Goal: Task Accomplishment & Management: Manage account settings

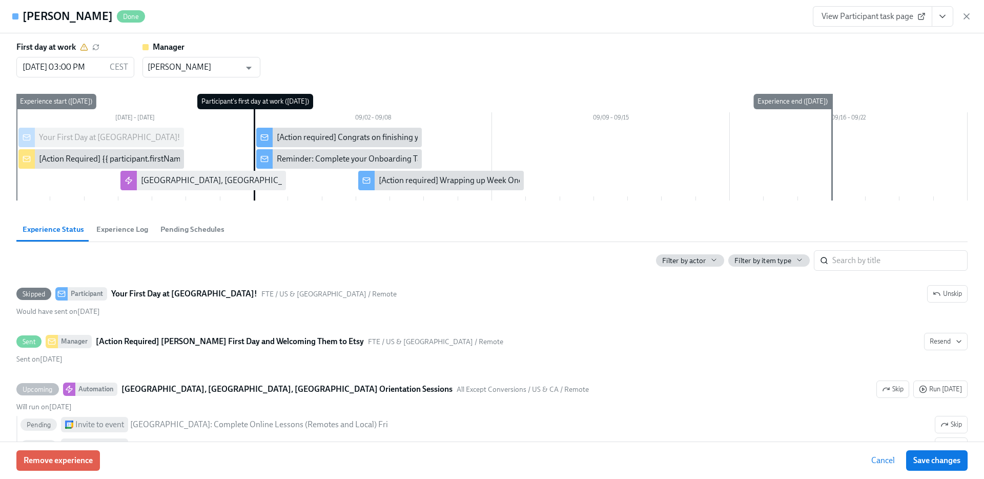
scroll to position [0, 2458]
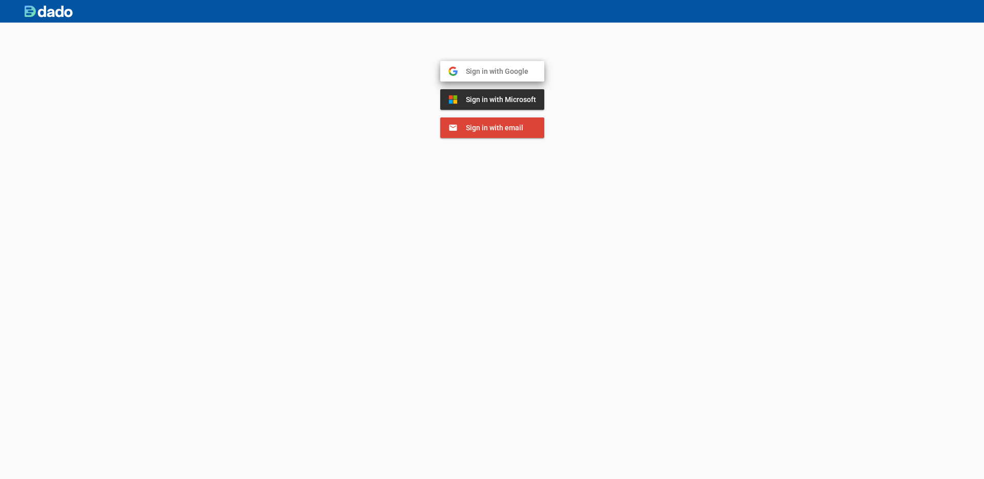
click at [491, 75] on span "Sign in with Google" at bounding box center [493, 71] width 71 height 9
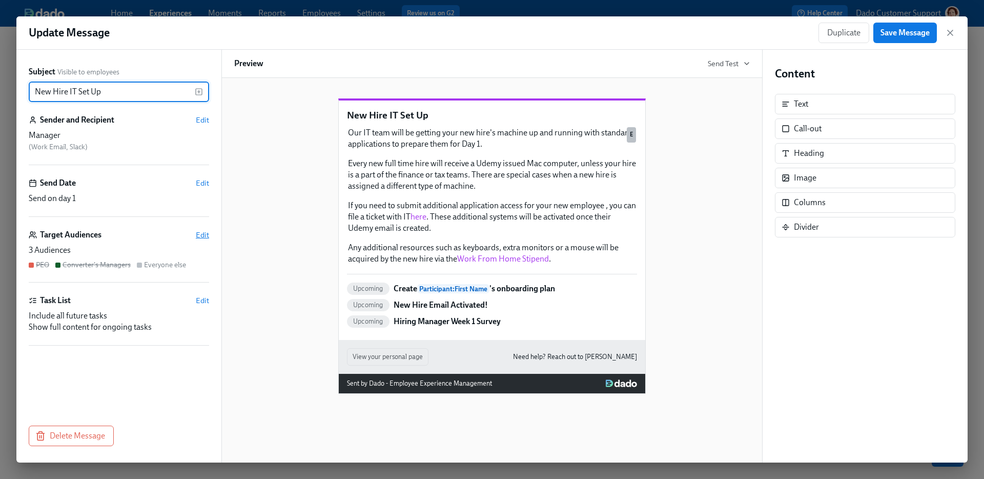
click at [202, 234] on span "Edit" at bounding box center [202, 235] width 13 height 10
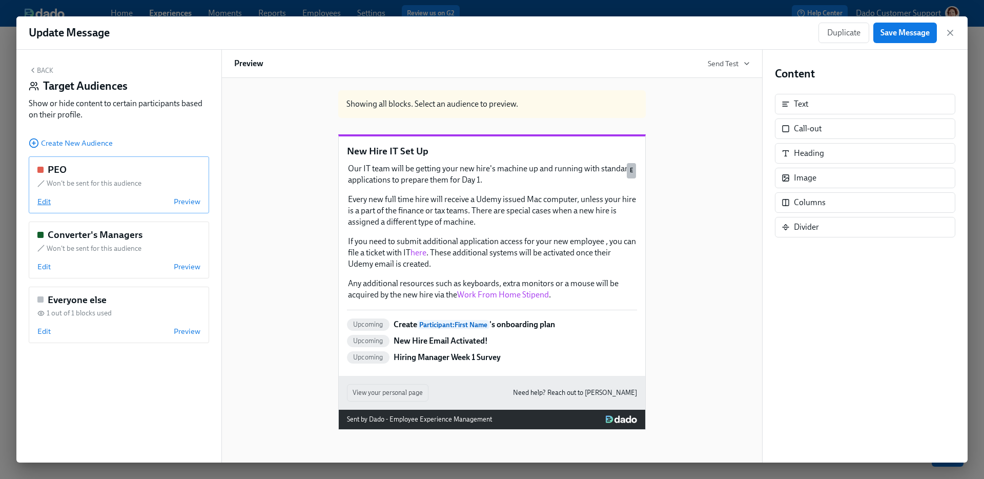
click at [39, 197] on span "Edit" at bounding box center [43, 201] width 13 height 10
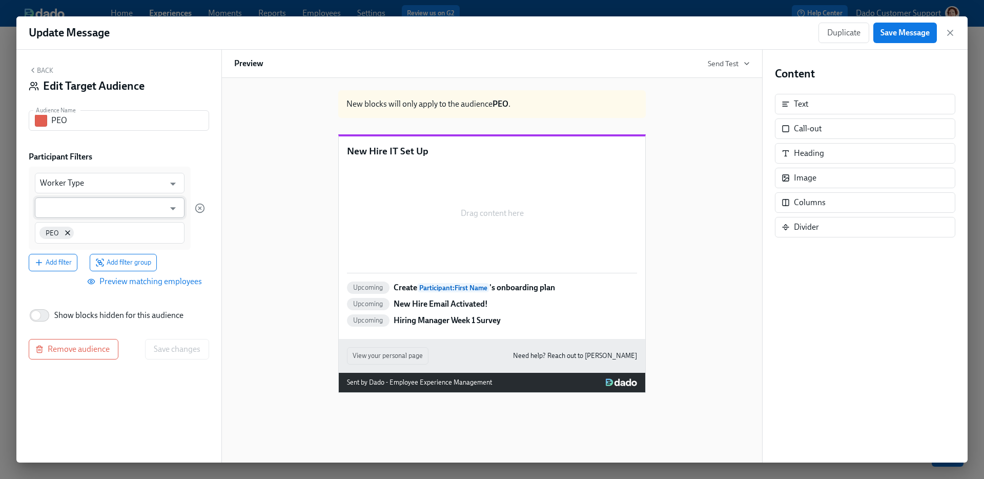
click at [52, 203] on input "text" at bounding box center [102, 207] width 125 height 20
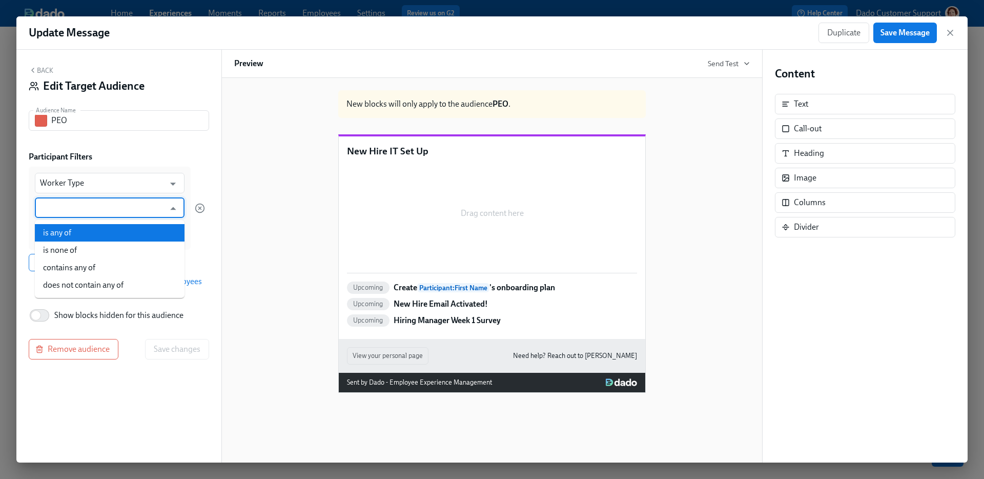
click at [52, 230] on li "is any of" at bounding box center [110, 232] width 150 height 17
type input "is any of"
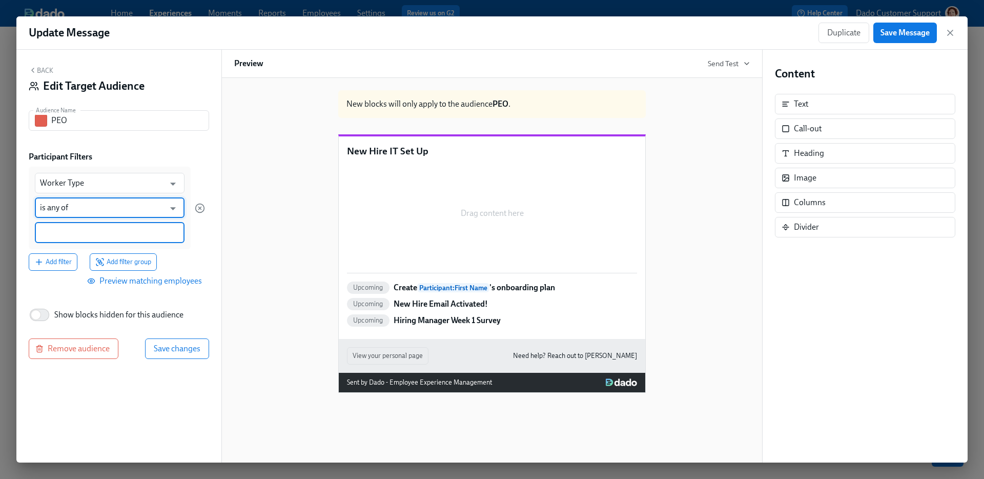
click at [52, 230] on input at bounding box center [109, 232] width 139 height 11
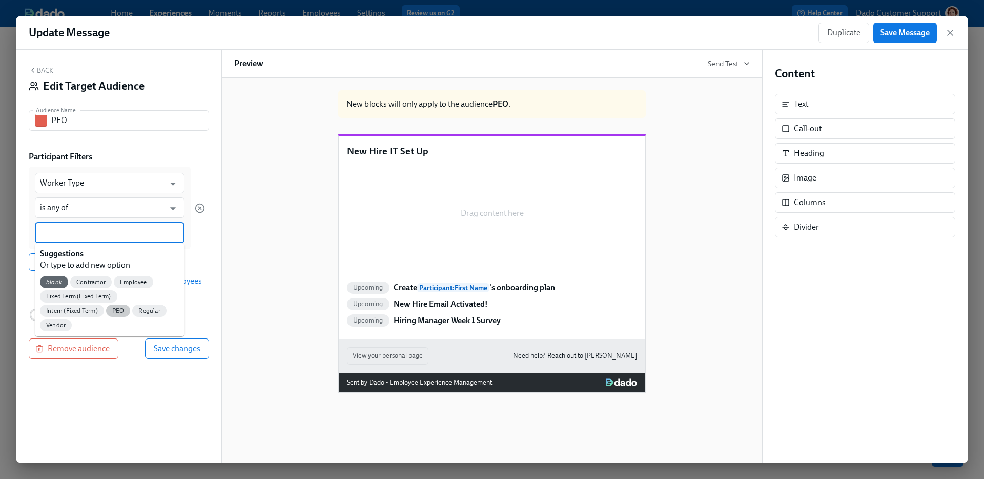
click at [122, 311] on span "PEO" at bounding box center [118, 311] width 25 height 8
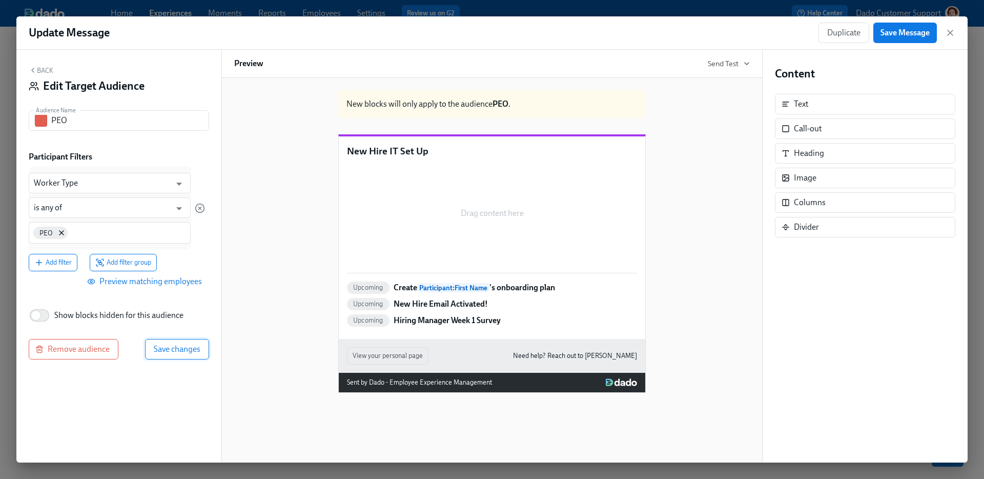
click at [182, 347] on span "Save changes" at bounding box center [177, 349] width 47 height 10
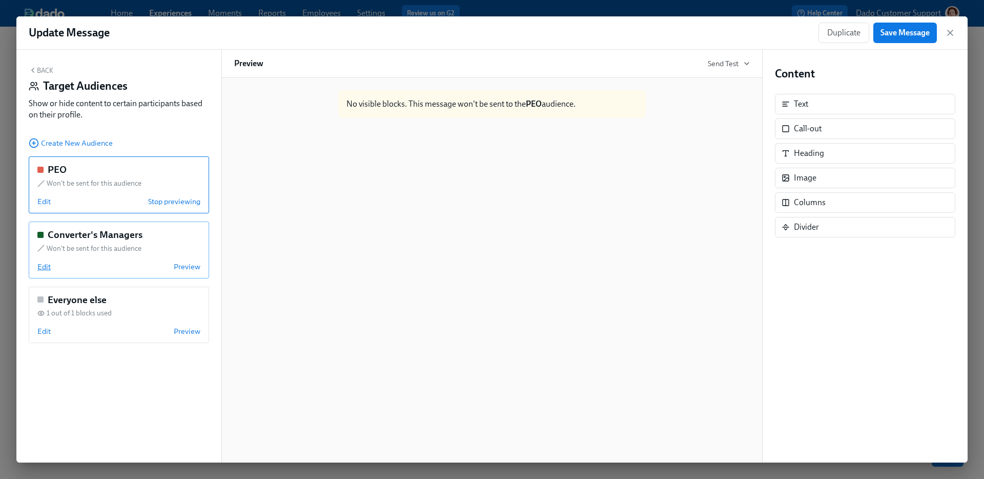
click at [46, 268] on span "Edit" at bounding box center [43, 266] width 13 height 10
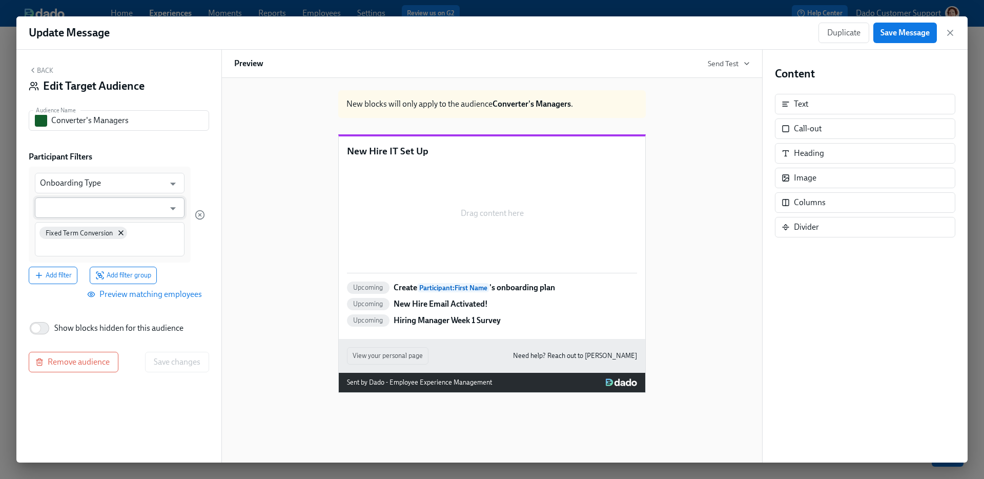
click at [77, 202] on input "text" at bounding box center [102, 207] width 125 height 20
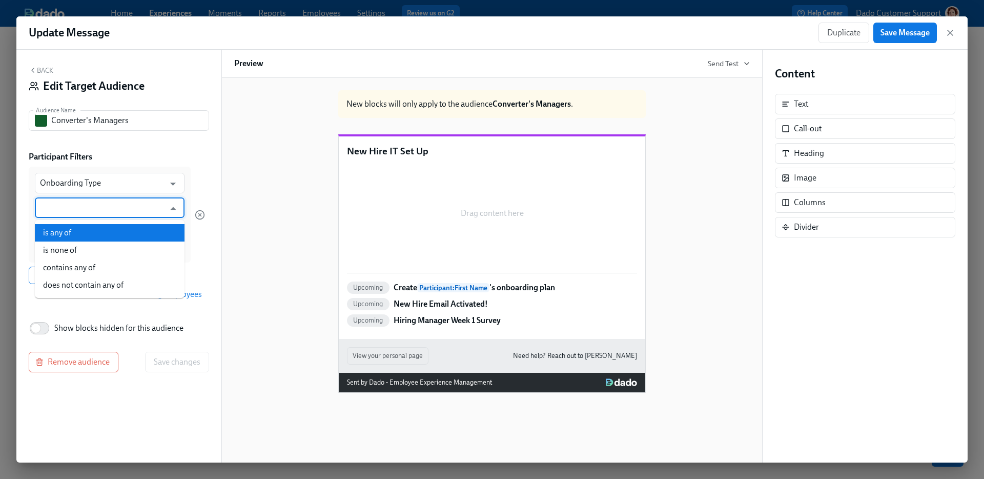
click at [25, 223] on div "Back Edit Target Audience Audience Name Converter's Managers Audience Name Part…" at bounding box center [118, 256] width 205 height 413
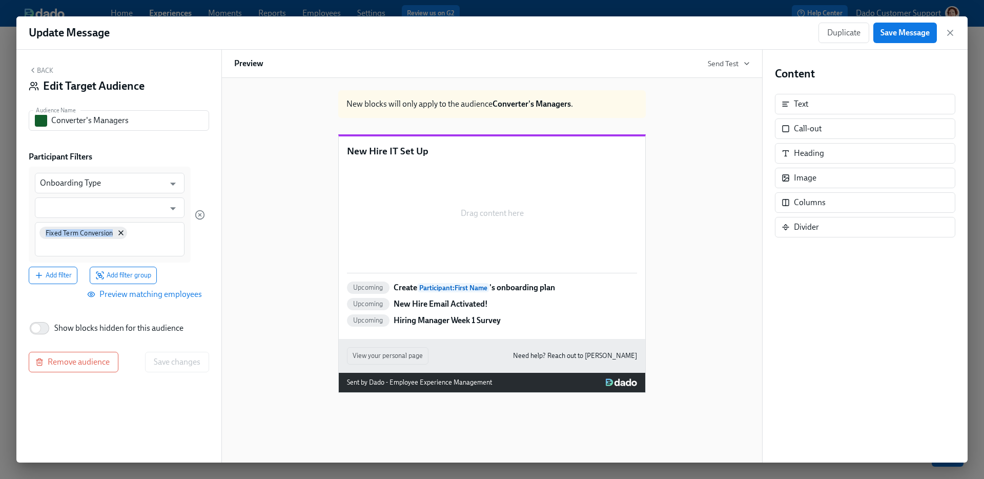
drag, startPoint x: 25, startPoint y: 226, endPoint x: 128, endPoint y: 230, distance: 103.6
click at [128, 230] on div "Back Edit Target Audience Audience Name Converter's Managers Audience Name Part…" at bounding box center [118, 256] width 205 height 413
copy span "Fixed Term Conversion"
click at [121, 198] on input "text" at bounding box center [102, 207] width 125 height 20
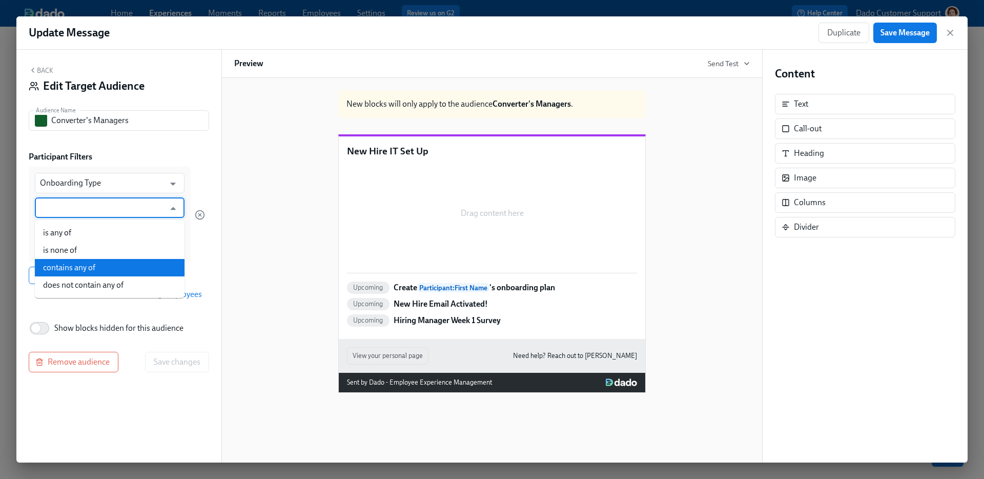
click at [116, 261] on li "contains any of" at bounding box center [110, 267] width 150 height 17
type input "contains any of"
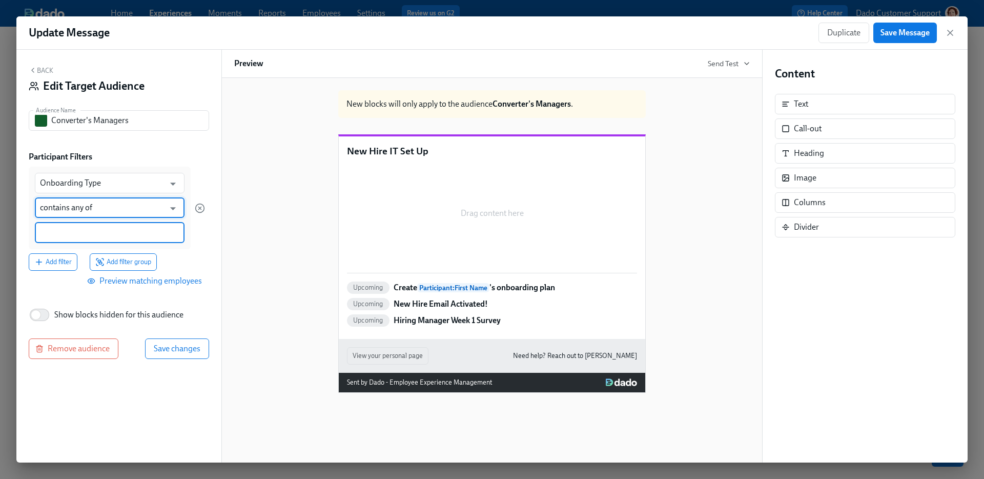
click at [116, 234] on input at bounding box center [109, 232] width 139 height 11
paste input "Fixed Term Conversion"
type input "Fixed Term Conversion"
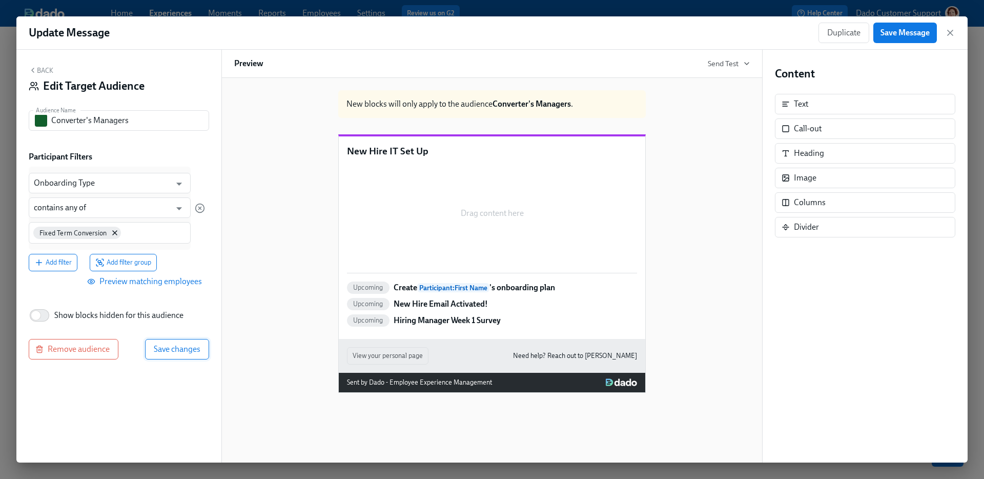
click at [169, 345] on span "Save changes" at bounding box center [177, 349] width 47 height 10
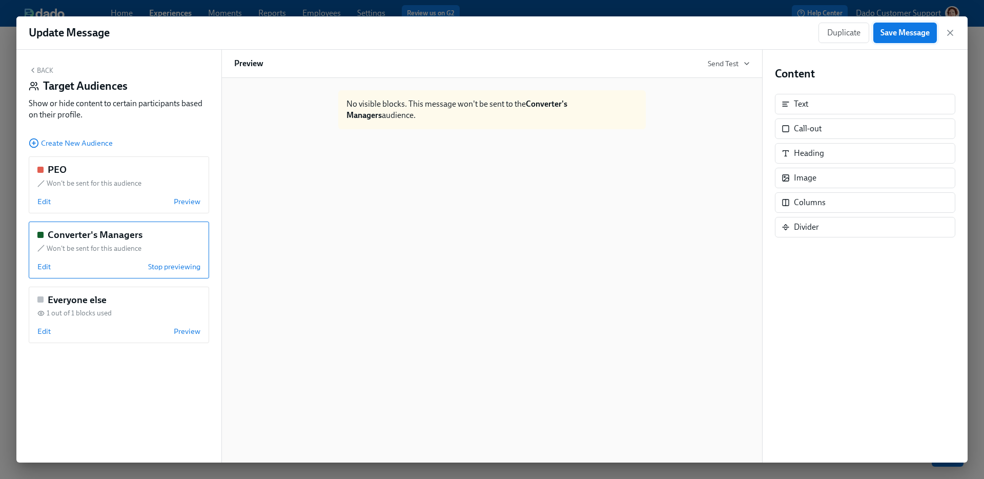
click at [916, 28] on span "Save Message" at bounding box center [904, 33] width 49 height 10
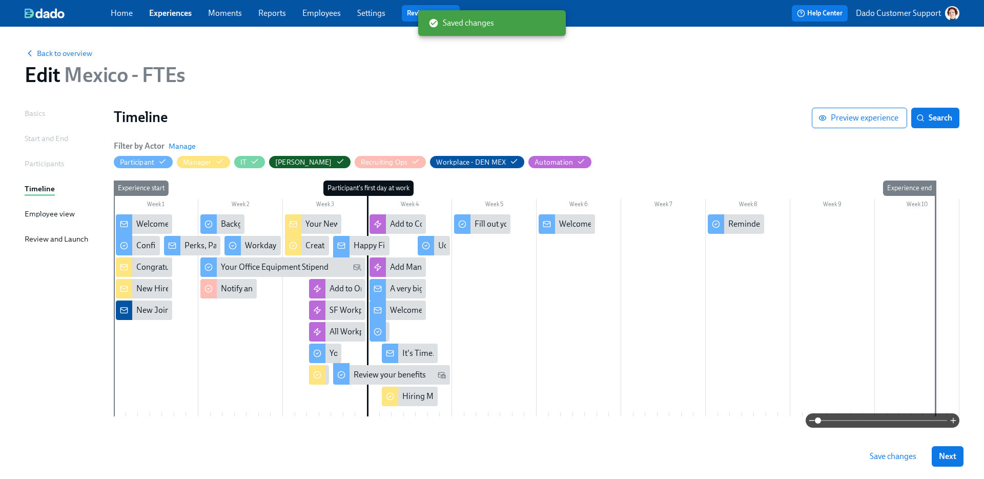
click at [887, 451] on span "Save changes" at bounding box center [893, 456] width 47 height 10
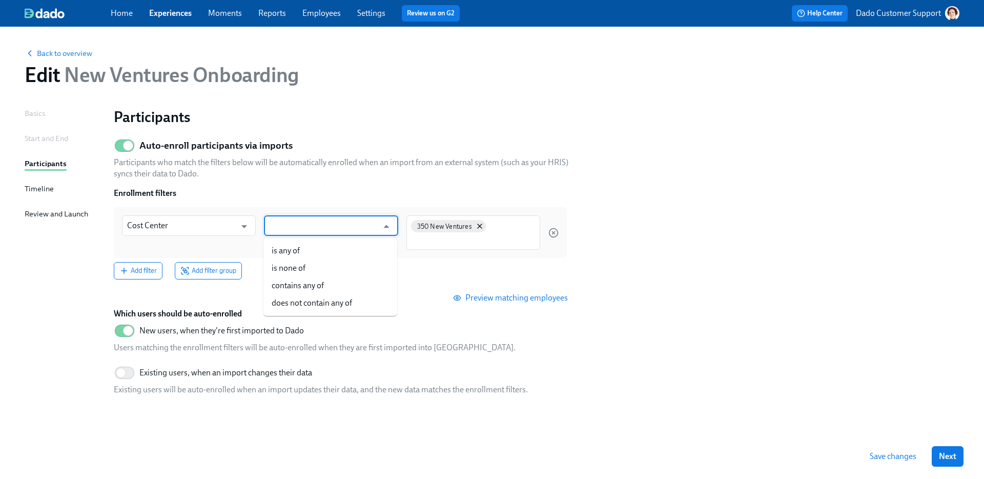
click at [317, 223] on input "text" at bounding box center [323, 225] width 109 height 20
click at [301, 252] on li "is any of" at bounding box center [330, 250] width 134 height 17
type input "is any of"
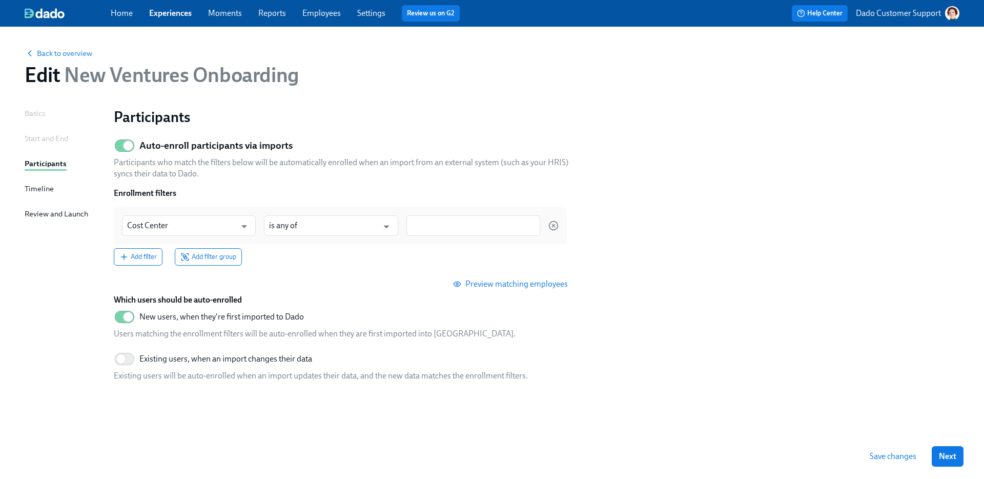
click at [447, 217] on div at bounding box center [473, 225] width 134 height 20
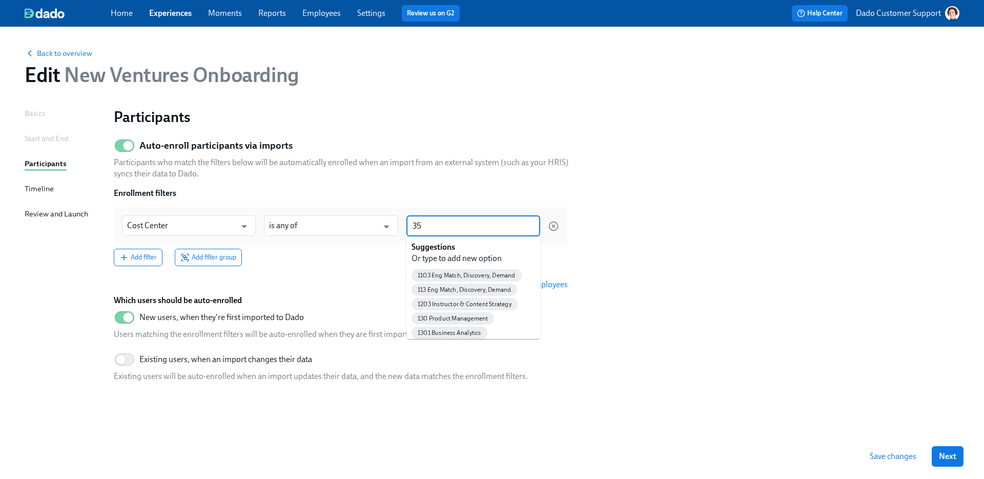
type input "350"
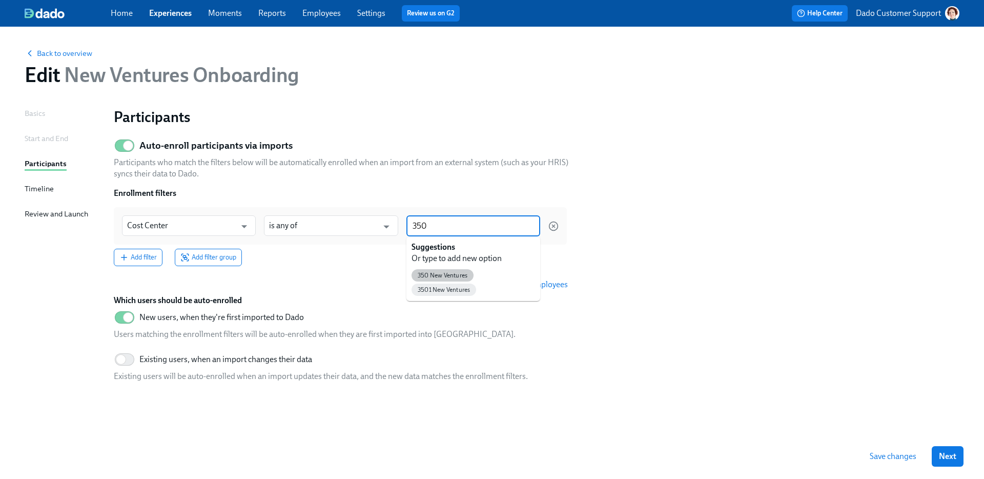
click at [441, 274] on span "350 New Ventures" at bounding box center [443, 276] width 62 height 8
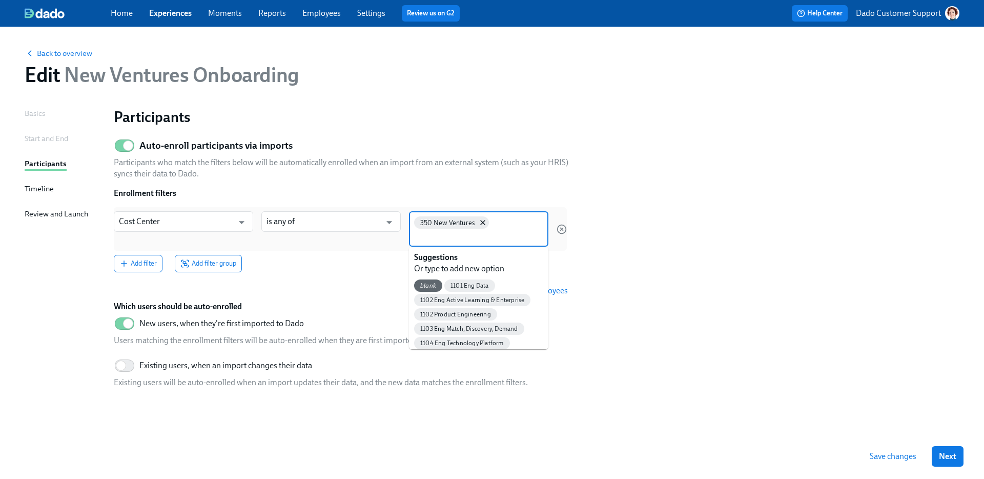
click at [451, 236] on input at bounding box center [478, 236] width 129 height 11
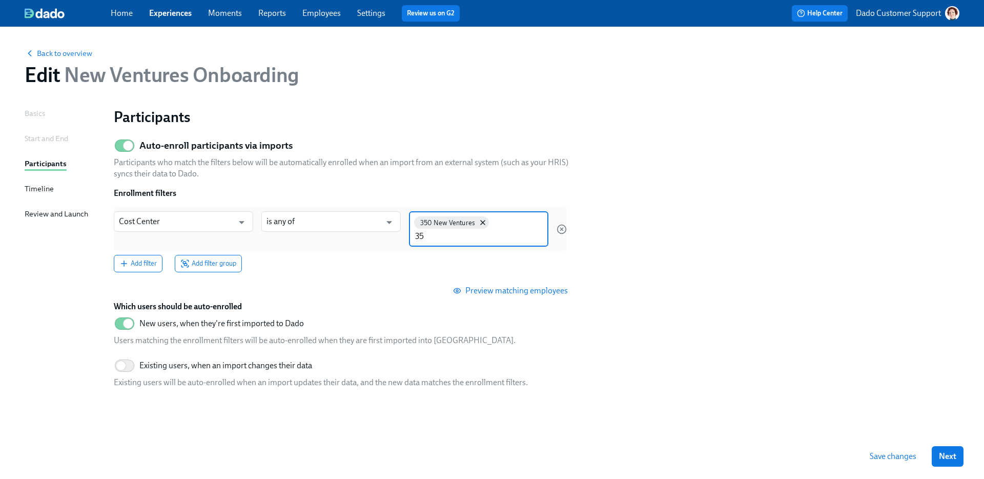
type input "350"
click at [456, 285] on span "3501 New Ventures" at bounding box center [446, 286] width 65 height 8
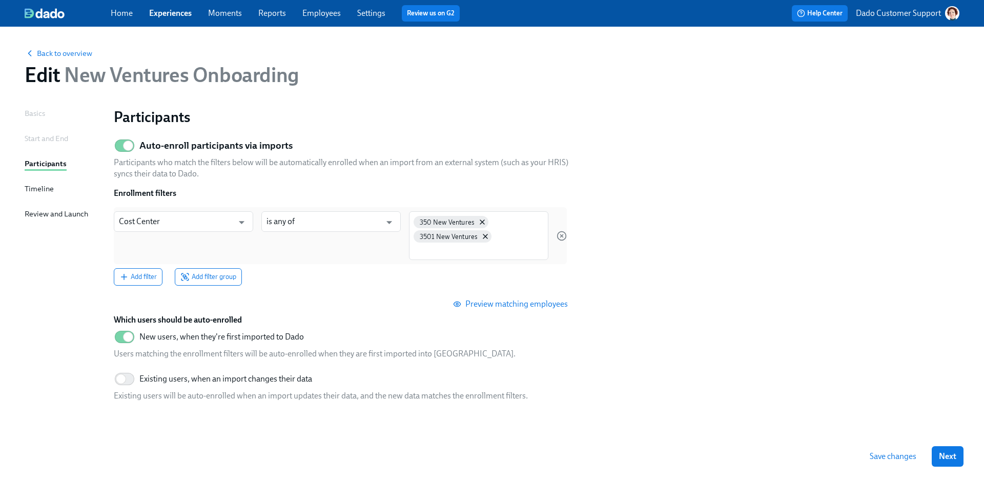
click at [888, 454] on span "Save changes" at bounding box center [893, 456] width 47 height 10
click at [60, 54] on span "Back to overview" at bounding box center [59, 53] width 68 height 10
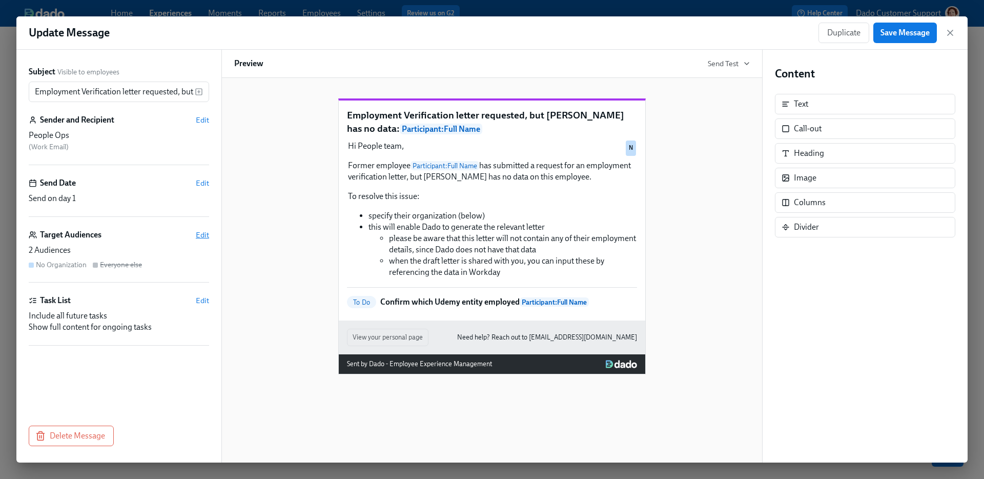
click at [206, 237] on span "Edit" at bounding box center [202, 235] width 13 height 10
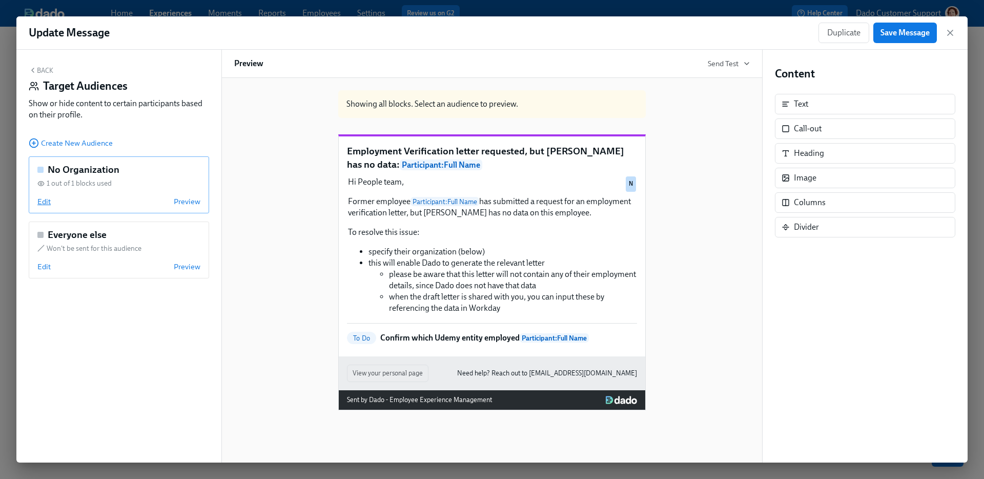
click at [40, 202] on span "Edit" at bounding box center [43, 201] width 13 height 10
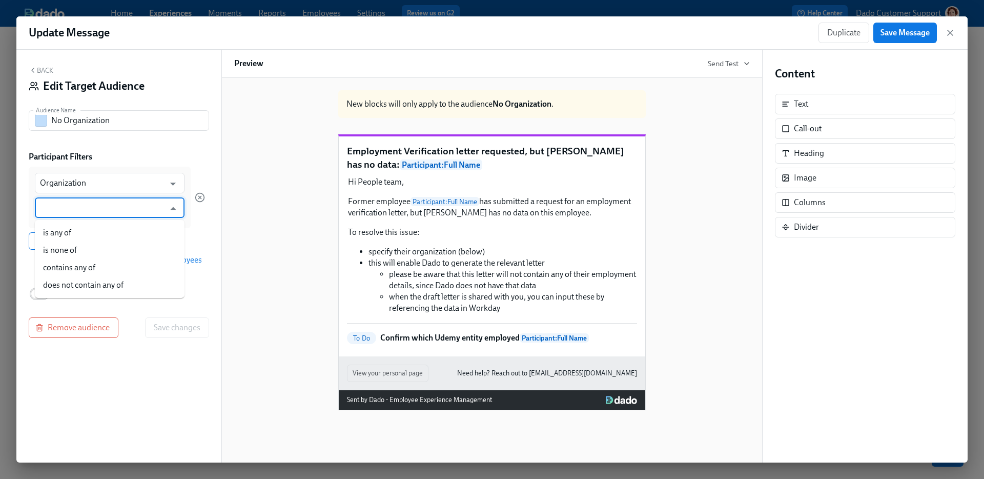
click at [63, 204] on input "text" at bounding box center [102, 207] width 125 height 20
click at [61, 229] on li "is any of" at bounding box center [110, 232] width 150 height 17
type input "is any of"
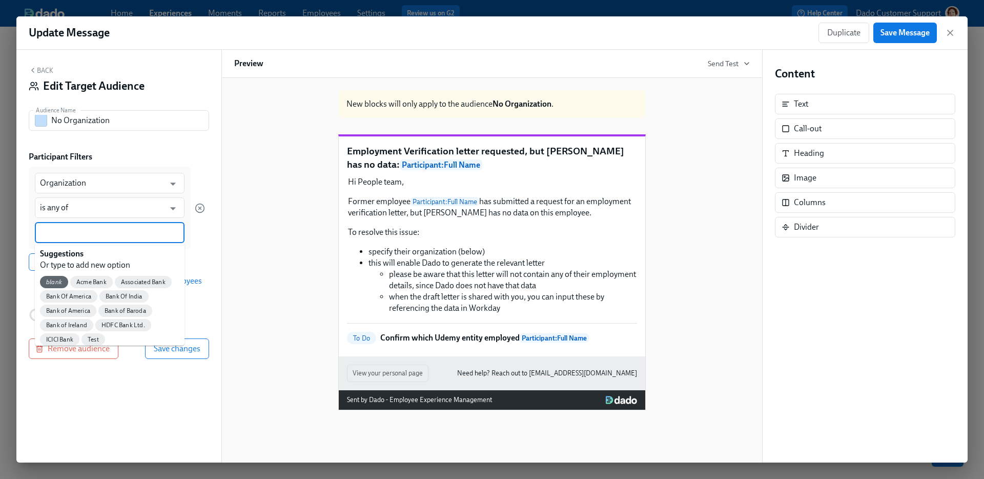
click at [58, 228] on input at bounding box center [109, 232] width 139 height 11
click at [49, 283] on span "blank" at bounding box center [54, 282] width 28 height 8
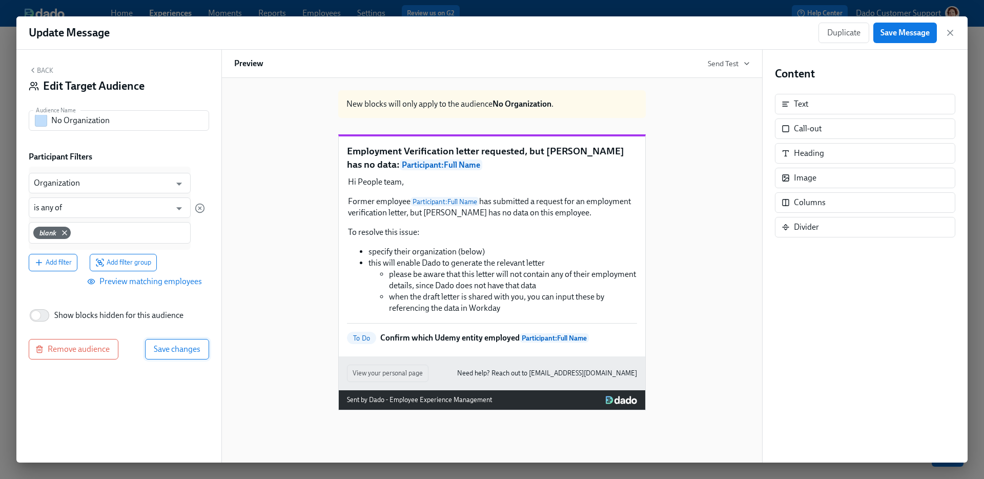
click at [178, 346] on span "Save changes" at bounding box center [177, 349] width 47 height 10
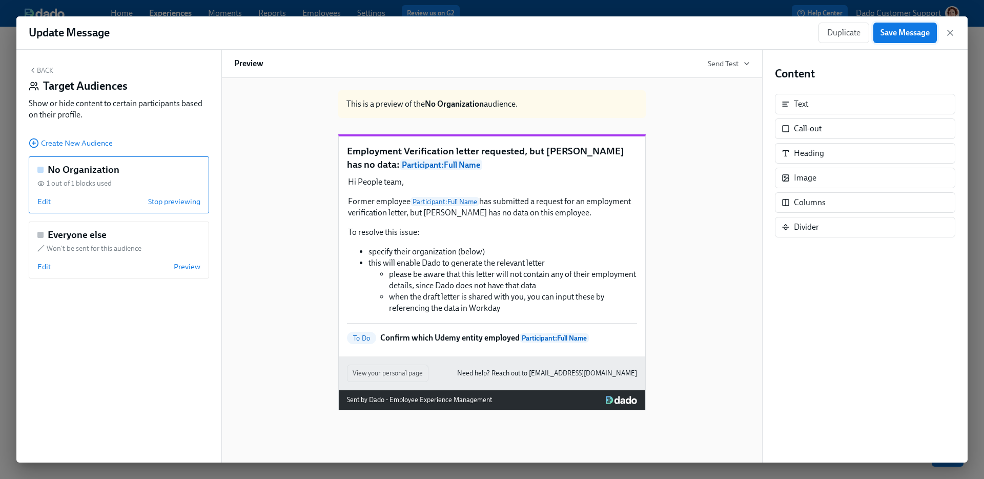
click at [899, 29] on span "Save Message" at bounding box center [904, 33] width 49 height 10
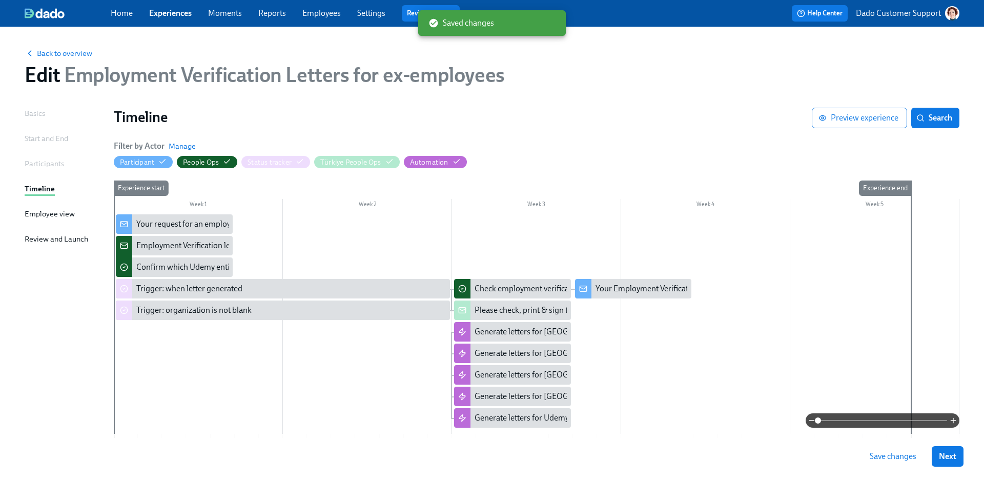
click at [901, 460] on span "Save changes" at bounding box center [893, 456] width 47 height 10
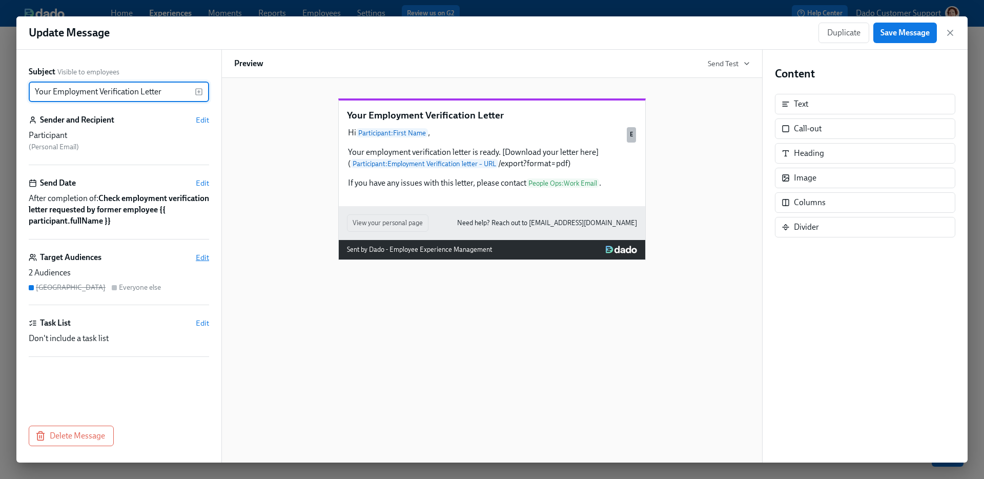
click at [202, 253] on span "Edit" at bounding box center [202, 257] width 13 height 10
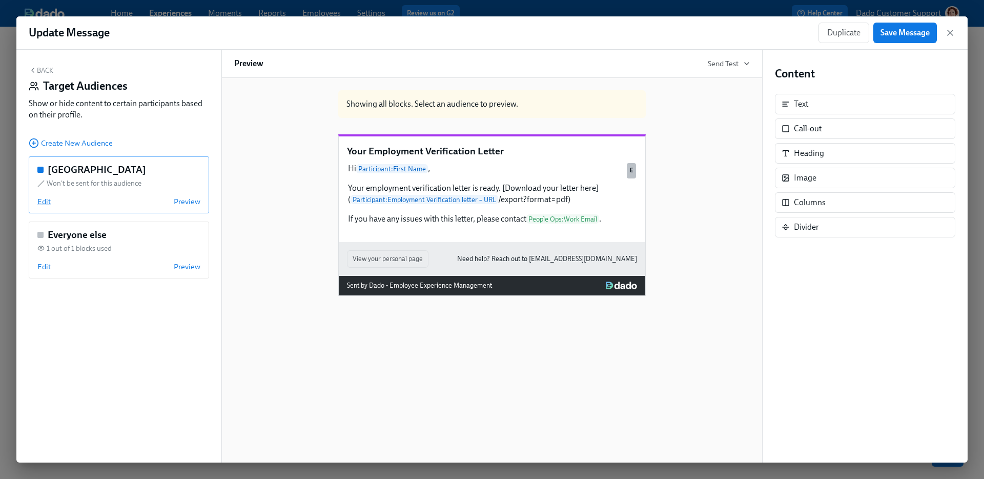
click at [43, 198] on span "Edit" at bounding box center [43, 201] width 13 height 10
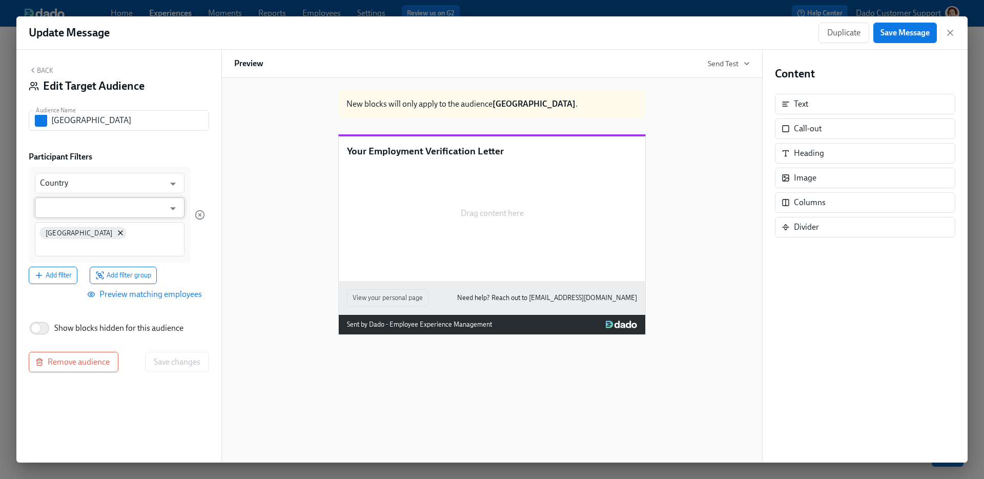
click at [63, 201] on input "text" at bounding box center [102, 207] width 125 height 20
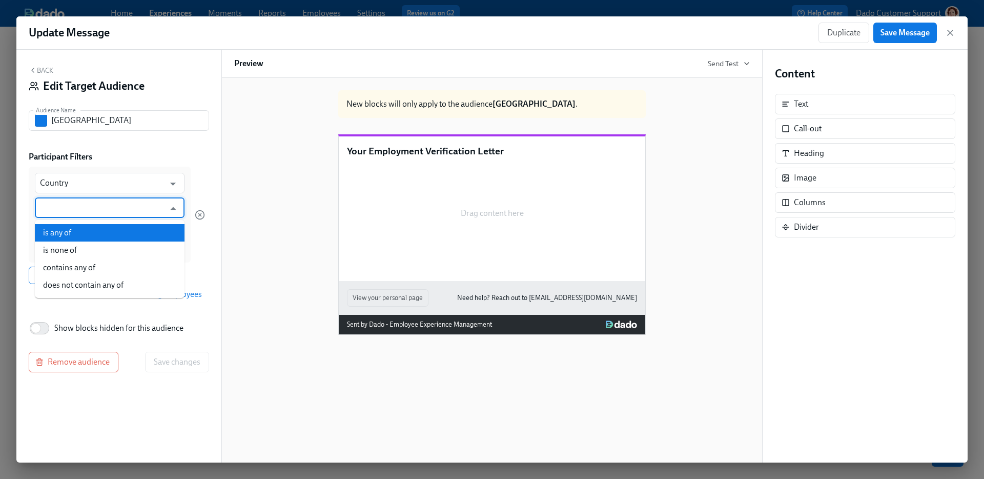
click at [58, 235] on li "is any of" at bounding box center [110, 232] width 150 height 17
type input "is any of"
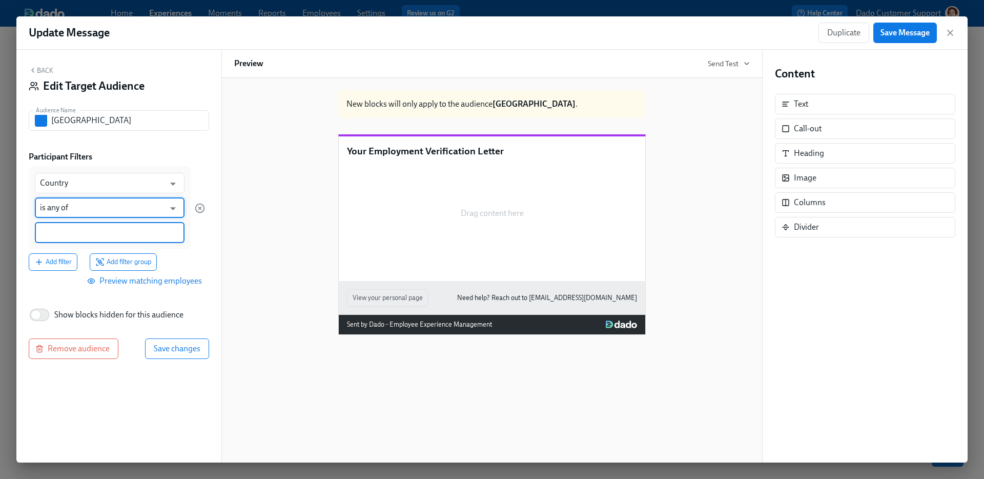
click at [59, 233] on input at bounding box center [109, 232] width 139 height 11
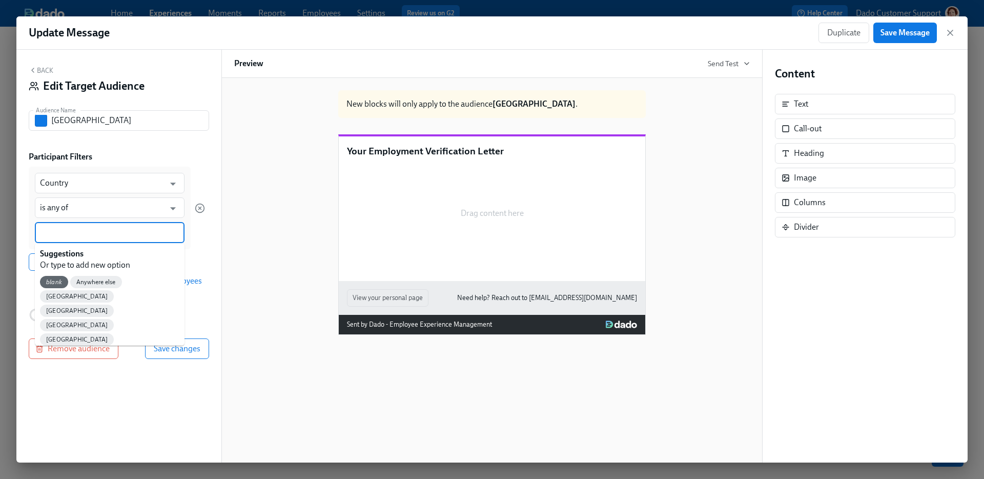
scroll to position [106, 0]
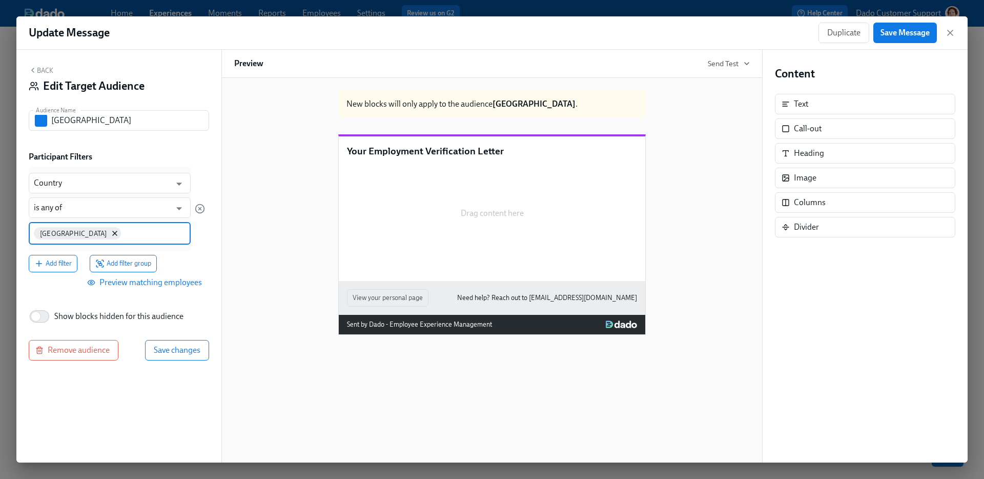
click at [123, 233] on input at bounding box center [154, 232] width 63 height 11
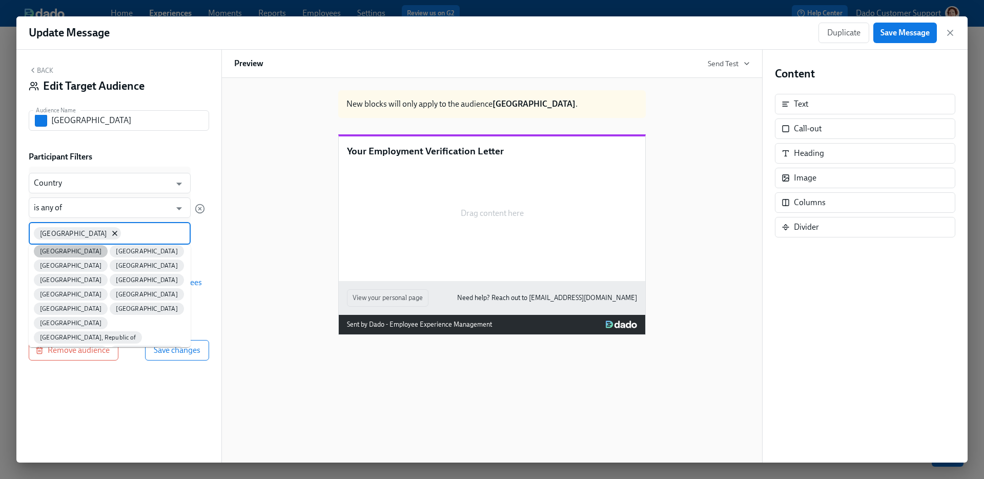
scroll to position [91, 0]
click at [116, 389] on span "[GEOGRAPHIC_DATA]" at bounding box center [147, 393] width 74 height 8
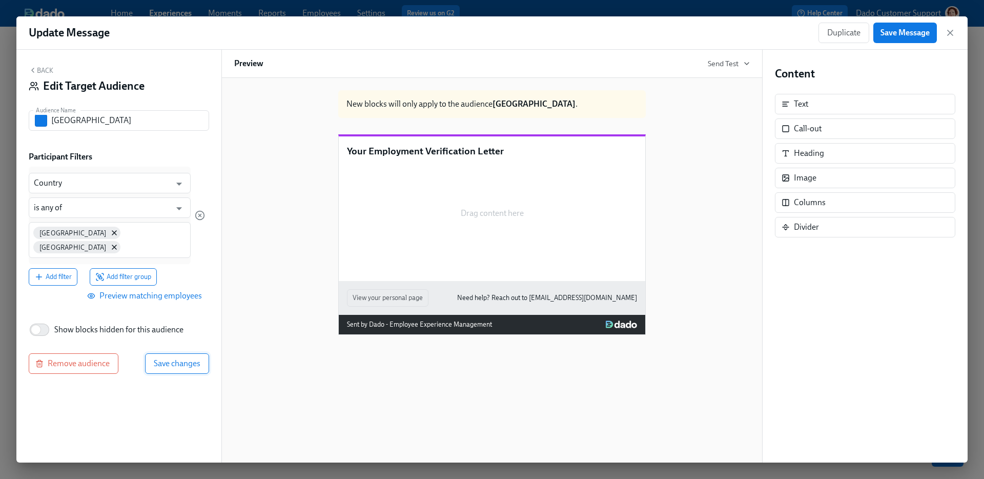
click at [174, 358] on span "Save changes" at bounding box center [177, 363] width 47 height 10
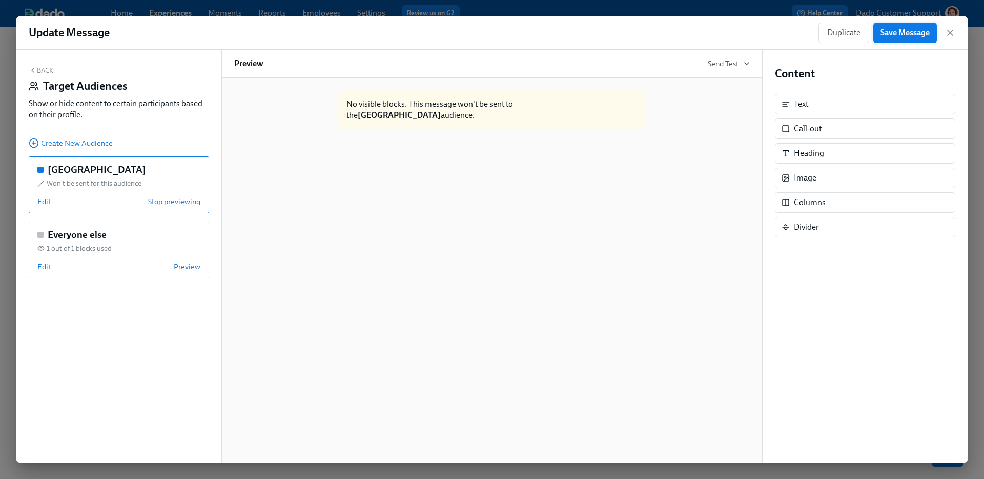
click at [897, 33] on span "Save Message" at bounding box center [904, 33] width 49 height 10
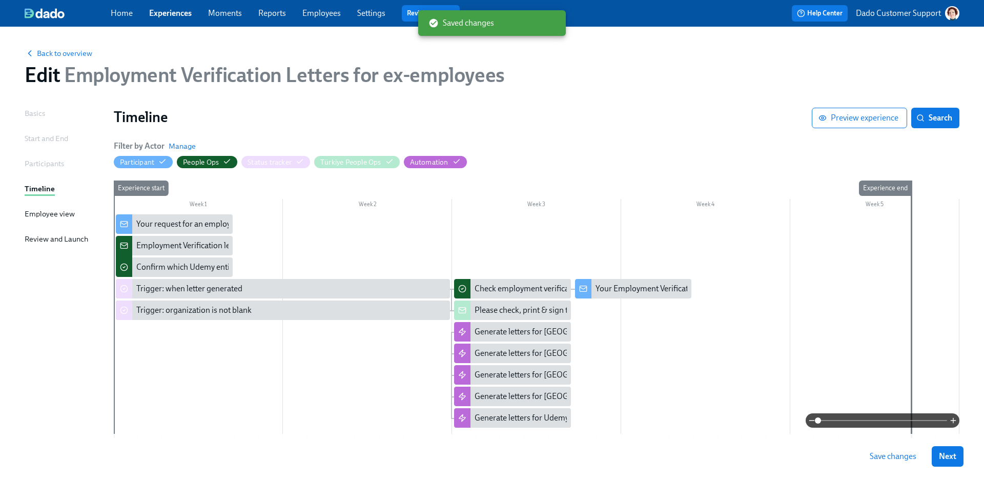
click at [892, 444] on div "Save changes Next" at bounding box center [492, 456] width 984 height 45
click at [895, 462] on button "Save changes" at bounding box center [893, 456] width 61 height 20
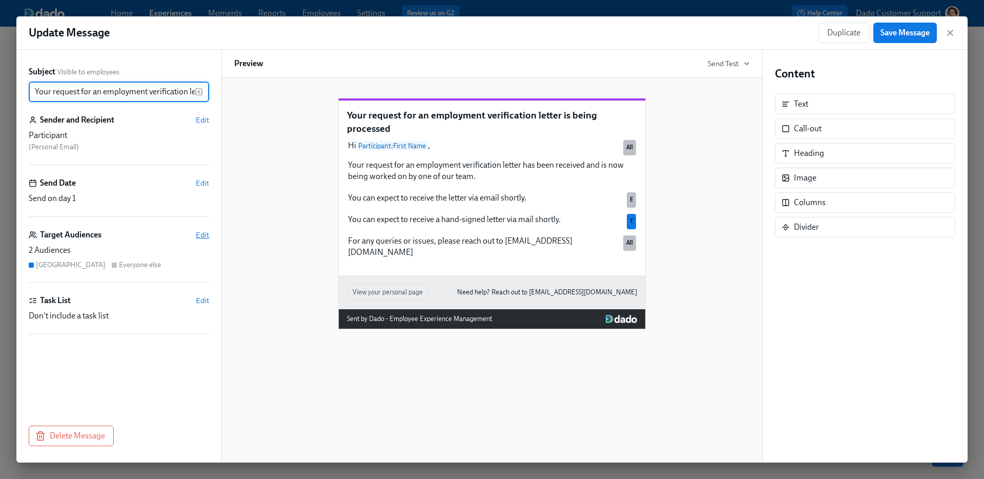
click at [204, 237] on span "Edit" at bounding box center [202, 235] width 13 height 10
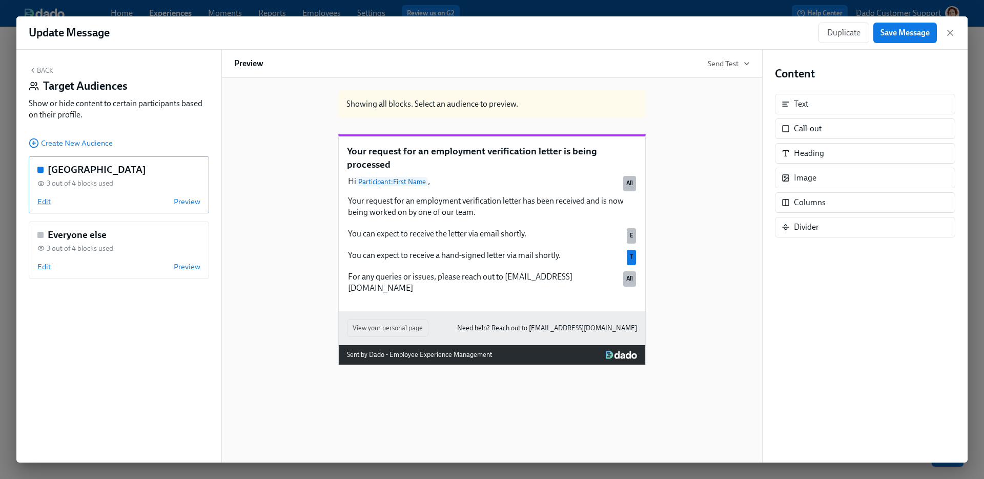
click at [44, 202] on span "Edit" at bounding box center [43, 201] width 13 height 10
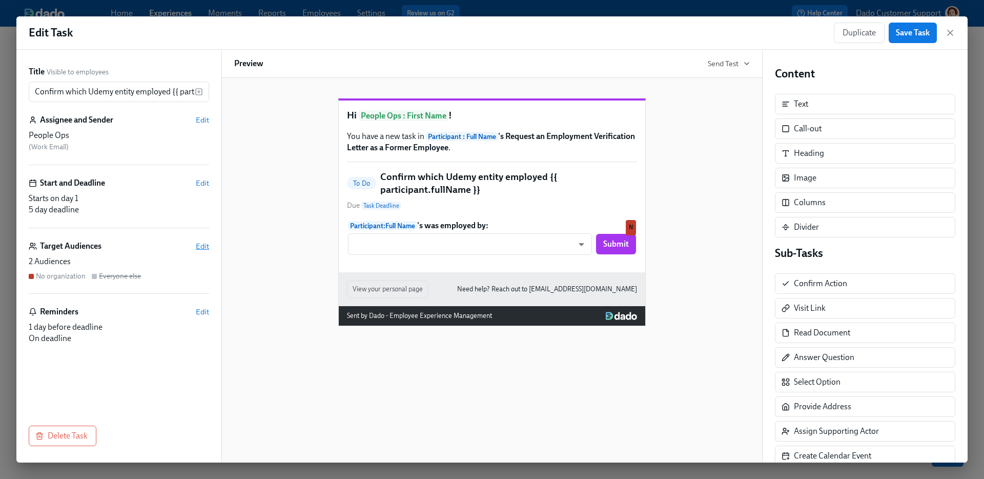
click at [207, 247] on span "Edit" at bounding box center [202, 246] width 13 height 10
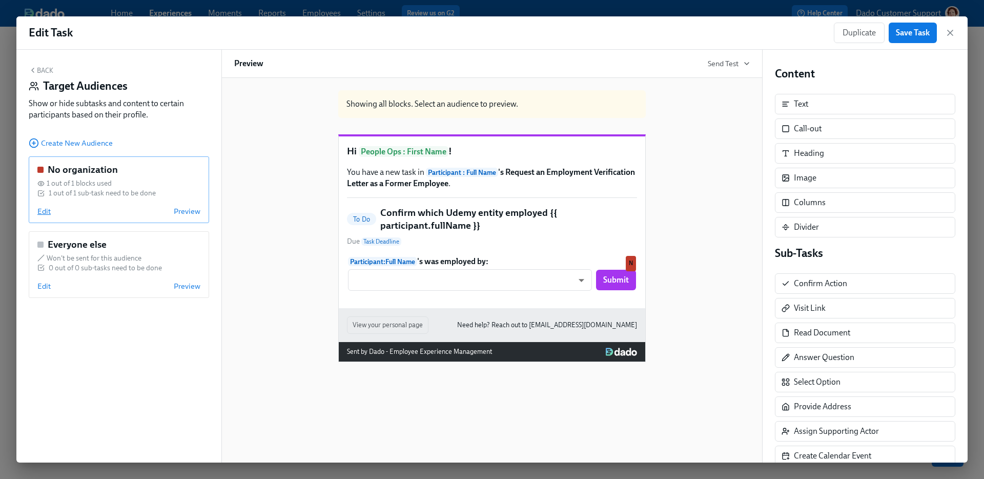
click at [42, 212] on span "Edit" at bounding box center [43, 211] width 13 height 10
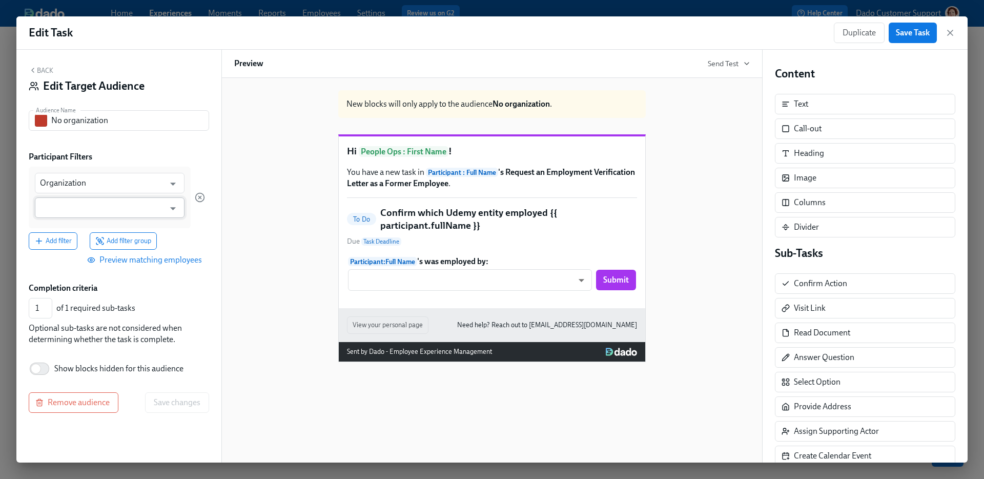
click at [43, 212] on input "text" at bounding box center [102, 207] width 125 height 20
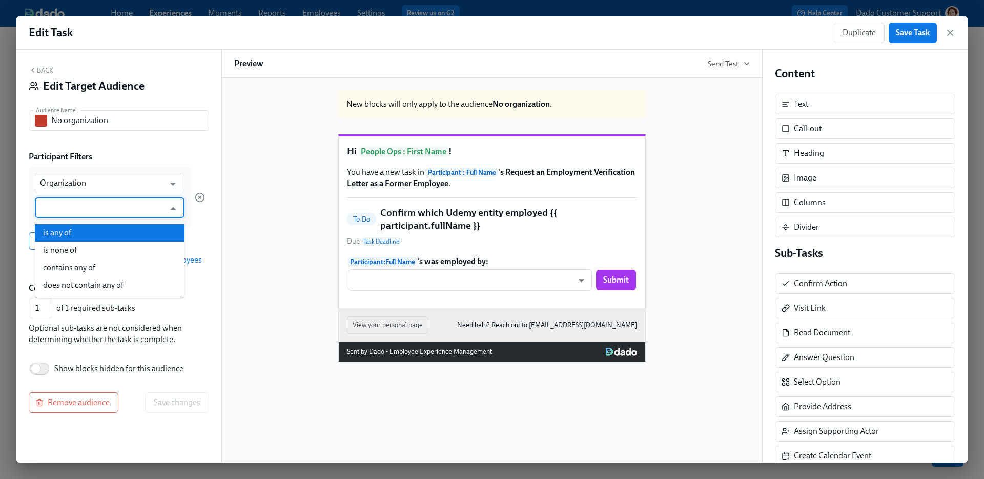
click at [58, 231] on li "is any of" at bounding box center [110, 232] width 150 height 17
type input "is any of"
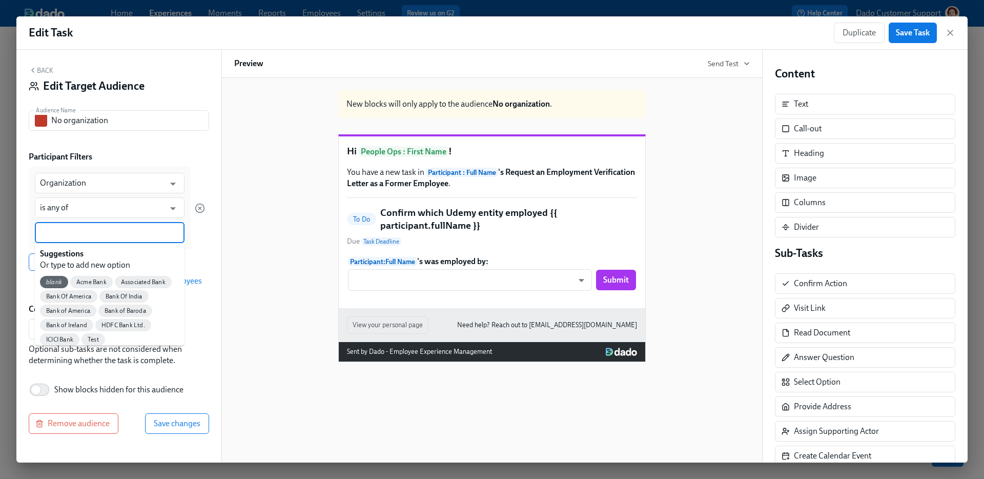
click at [58, 230] on input at bounding box center [109, 232] width 139 height 11
click at [56, 278] on span "blank" at bounding box center [54, 282] width 28 height 8
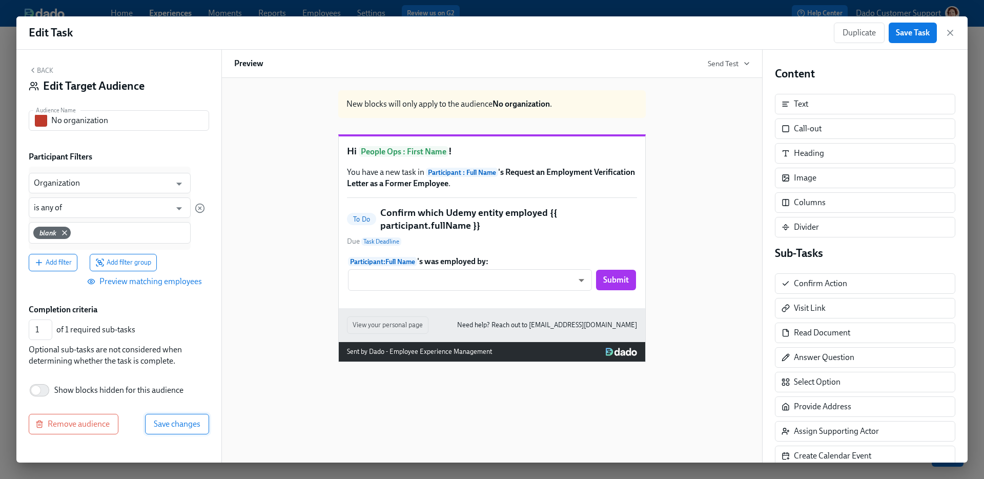
click at [185, 419] on span "Save changes" at bounding box center [177, 424] width 47 height 10
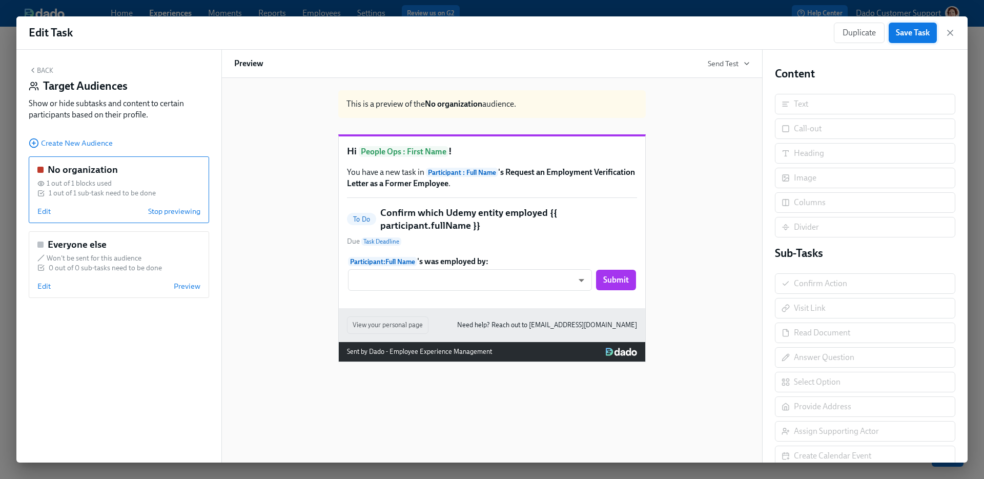
click at [906, 29] on span "Save Task" at bounding box center [913, 33] width 34 height 10
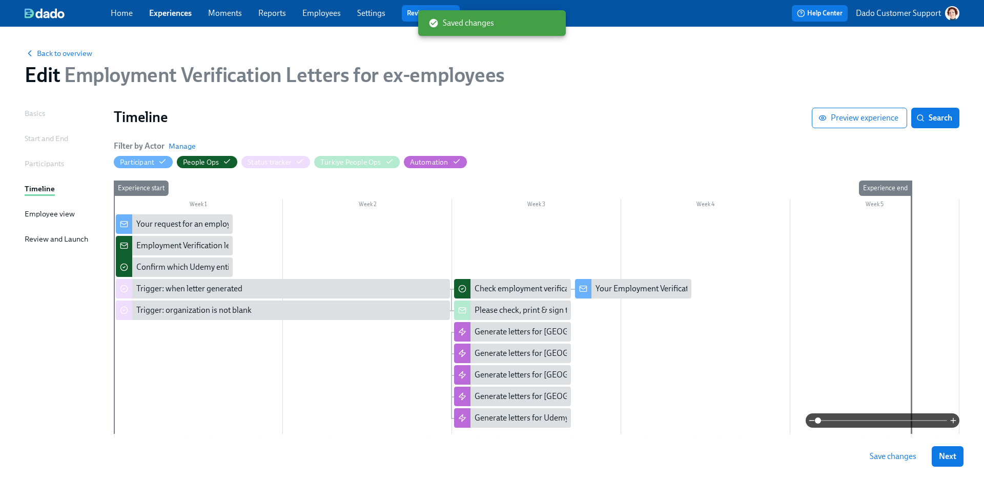
click at [873, 466] on button "Save changes" at bounding box center [893, 456] width 61 height 20
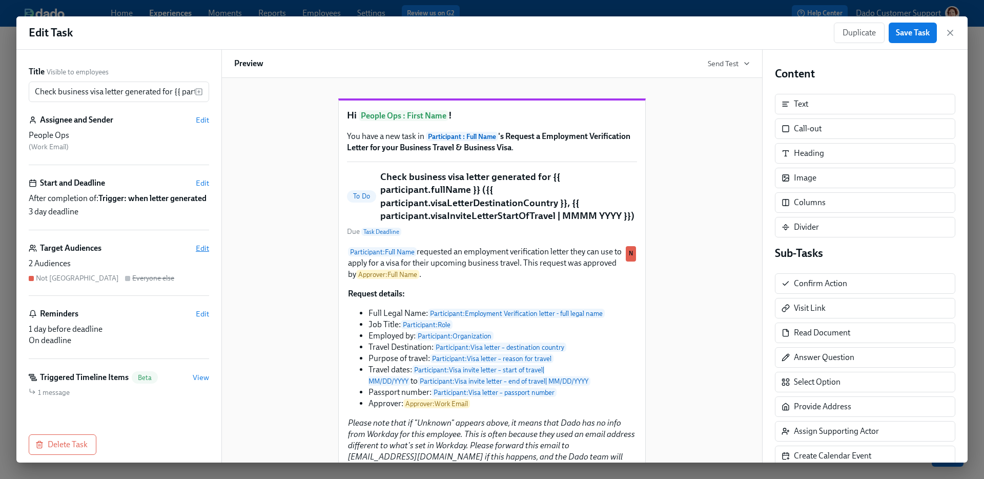
click at [205, 254] on div "Target Audiences Edit" at bounding box center [119, 247] width 180 height 11
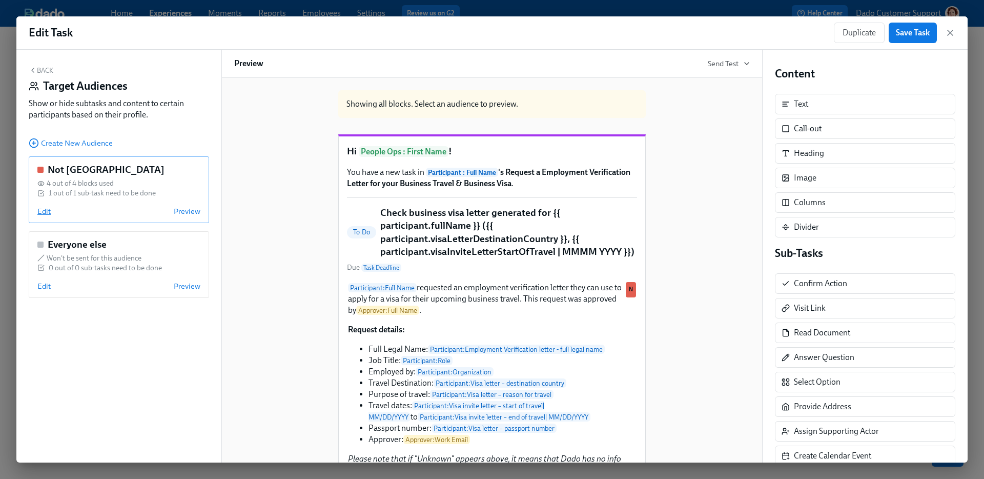
click at [43, 209] on span "Edit" at bounding box center [43, 211] width 13 height 10
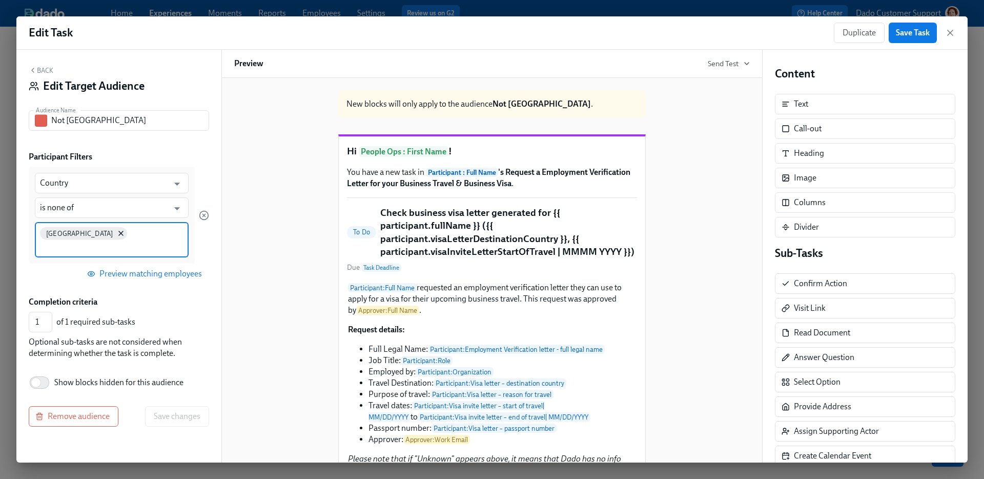
click at [109, 241] on input at bounding box center [111, 246] width 143 height 11
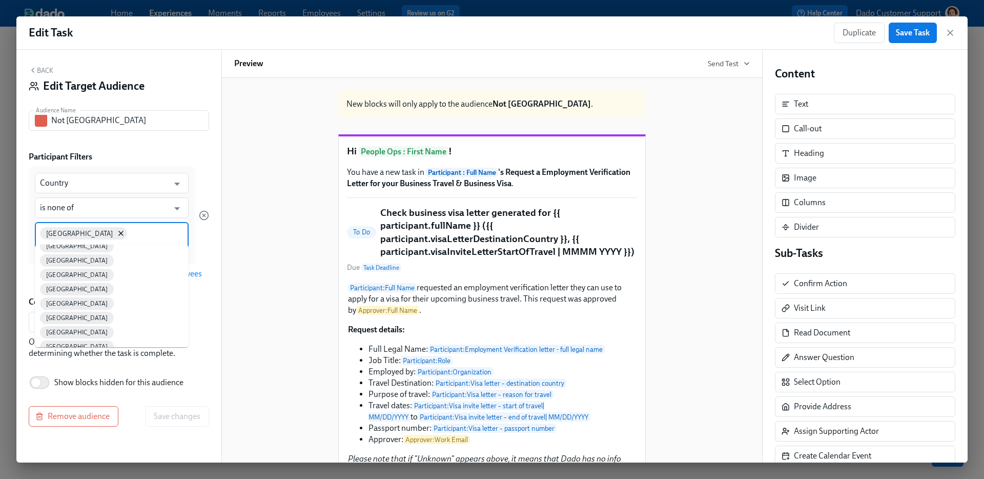
scroll to position [106, 0]
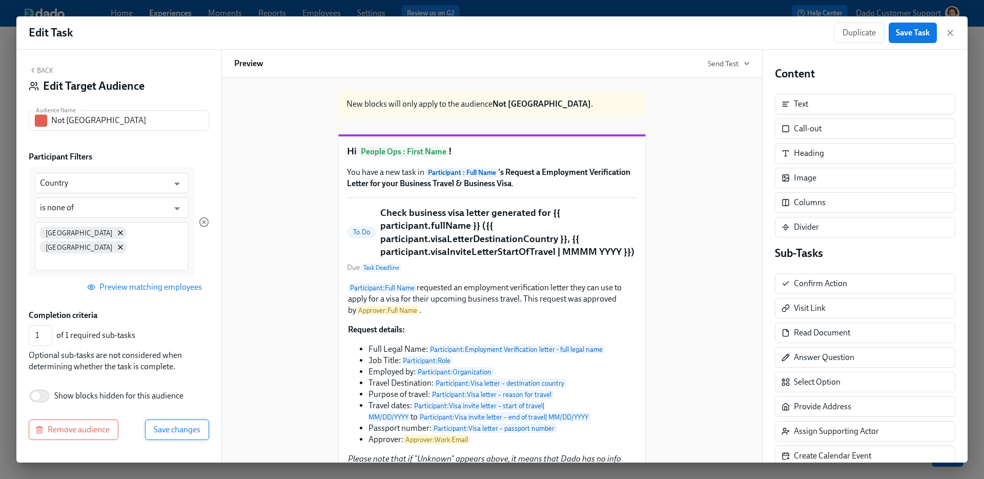
click at [184, 424] on span "Save changes" at bounding box center [177, 429] width 47 height 10
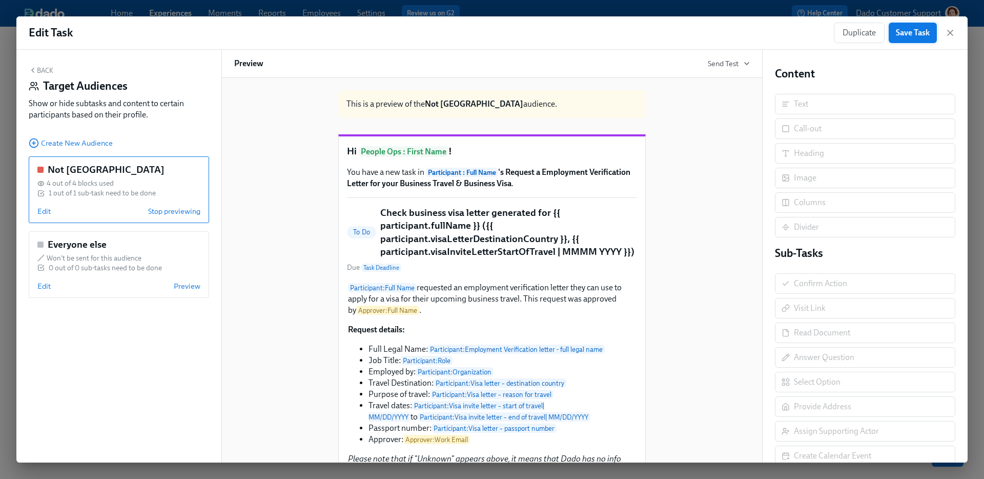
click at [910, 32] on span "Save Task" at bounding box center [913, 33] width 34 height 10
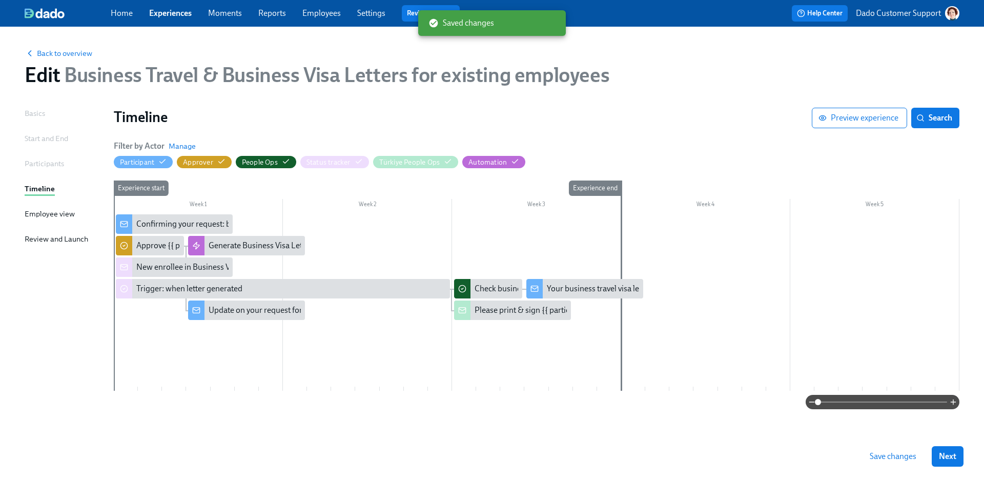
click at [880, 452] on span "Save changes" at bounding box center [893, 456] width 47 height 10
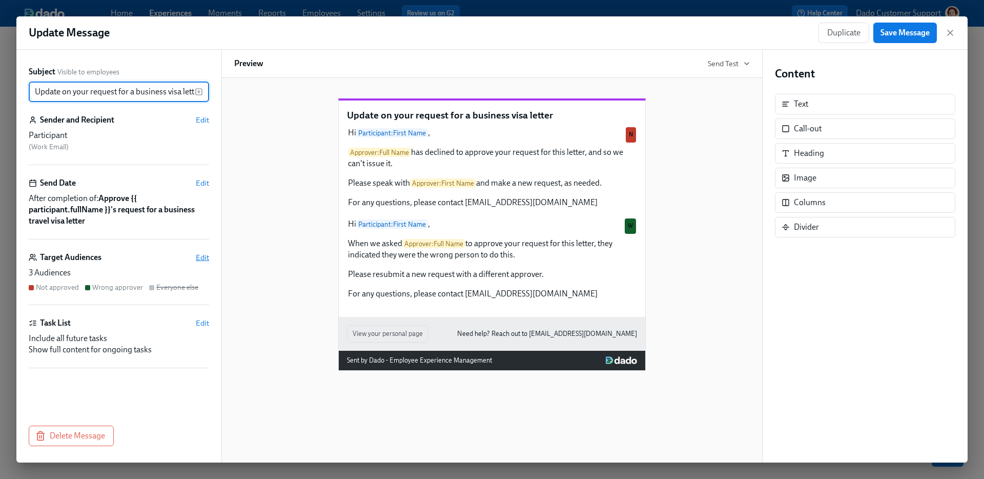
click at [201, 255] on span "Edit" at bounding box center [202, 257] width 13 height 10
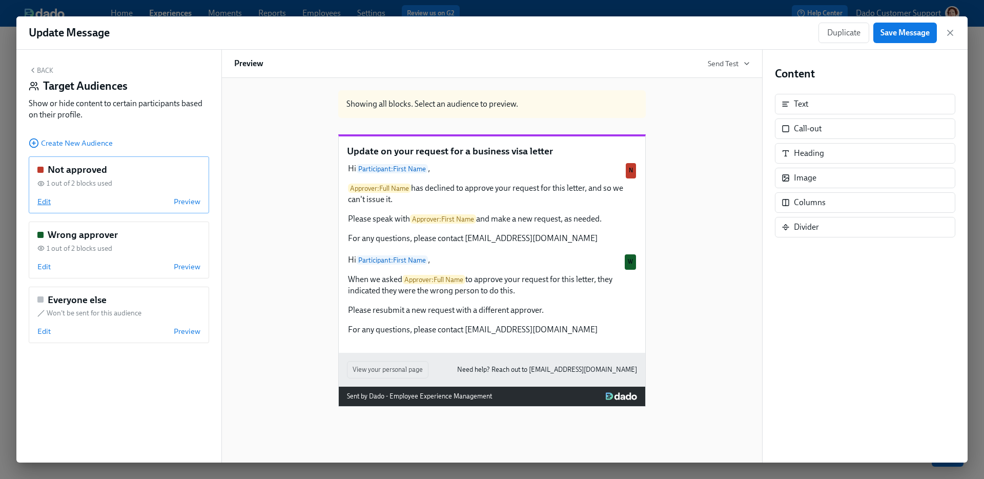
click at [44, 202] on span "Edit" at bounding box center [43, 201] width 13 height 10
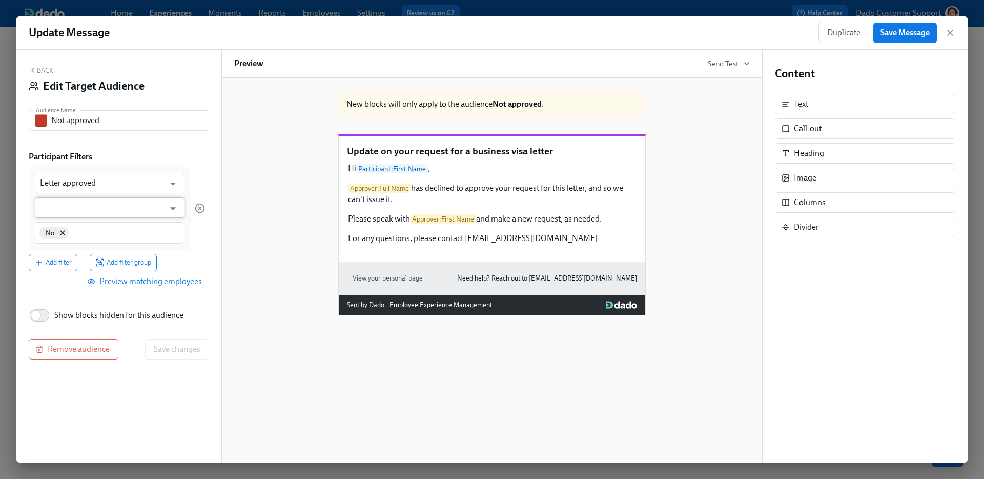
click at [49, 205] on input "text" at bounding box center [102, 207] width 125 height 20
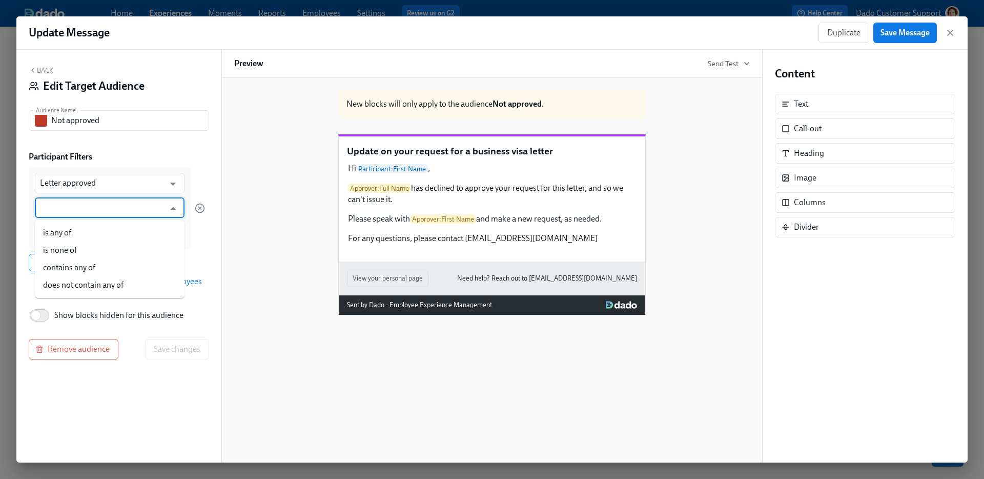
click at [49, 226] on li "is any of" at bounding box center [110, 232] width 150 height 17
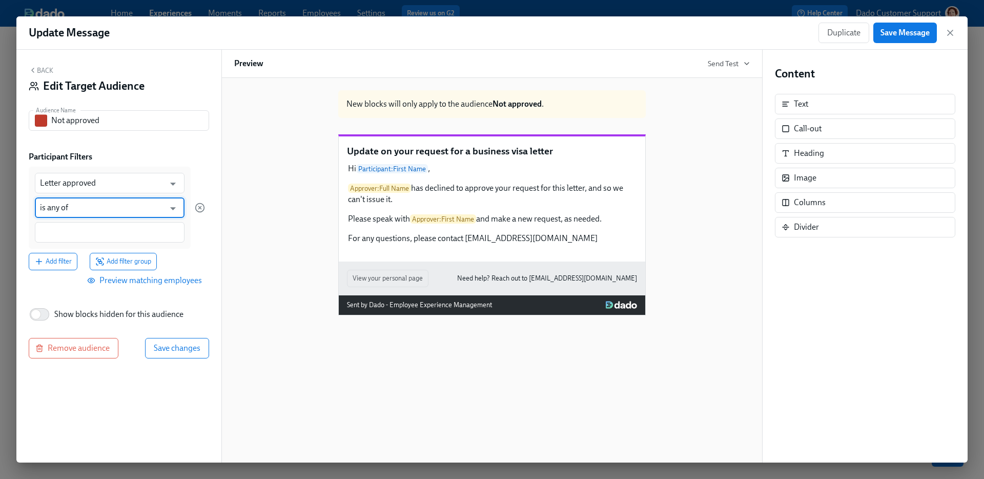
type input "is any of"
click at [49, 226] on div at bounding box center [110, 232] width 150 height 21
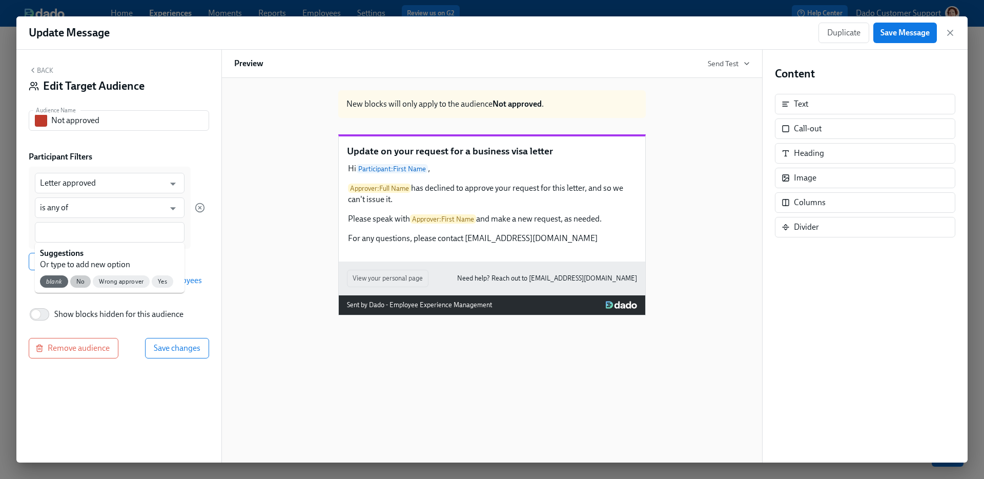
click at [77, 275] on div "blank No Wrong approver Yes" at bounding box center [110, 281] width 150 height 23
click at [85, 282] on span "No" at bounding box center [80, 282] width 20 height 8
click at [204, 368] on div "Back Edit Target Audience Audience Name Not approved Audience Name Participant …" at bounding box center [118, 256] width 205 height 413
click at [196, 355] on button "Save changes" at bounding box center [177, 349] width 64 height 20
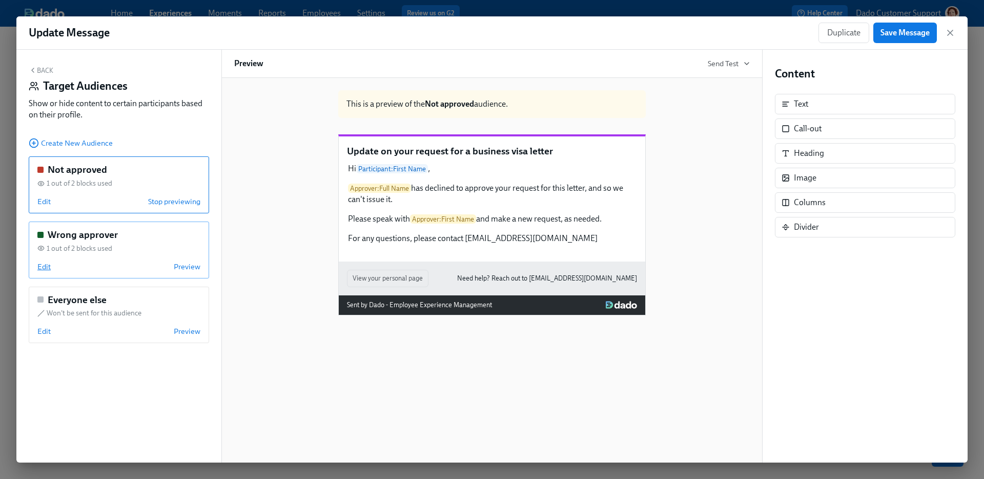
click at [41, 265] on span "Edit" at bounding box center [43, 266] width 13 height 10
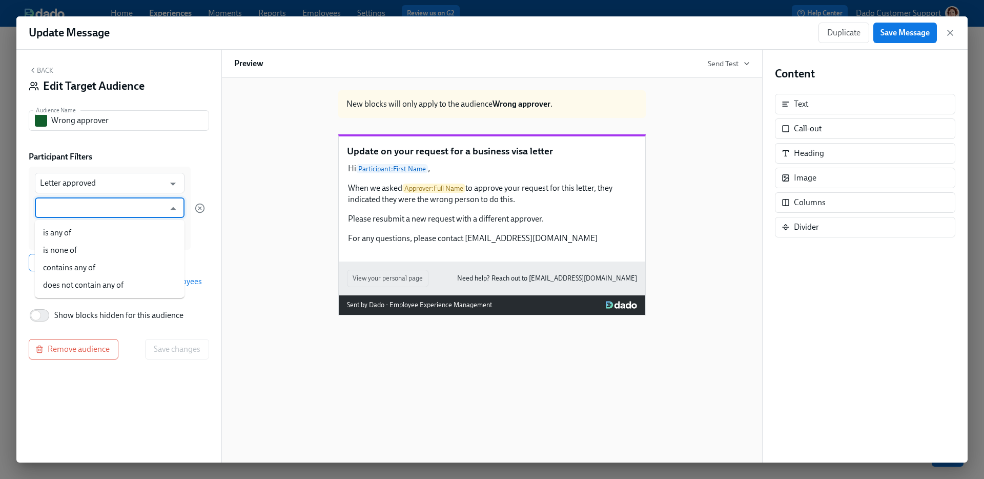
click at [52, 209] on input "text" at bounding box center [102, 207] width 125 height 20
click at [52, 229] on li "is any of" at bounding box center [110, 232] width 150 height 17
type input "is any of"
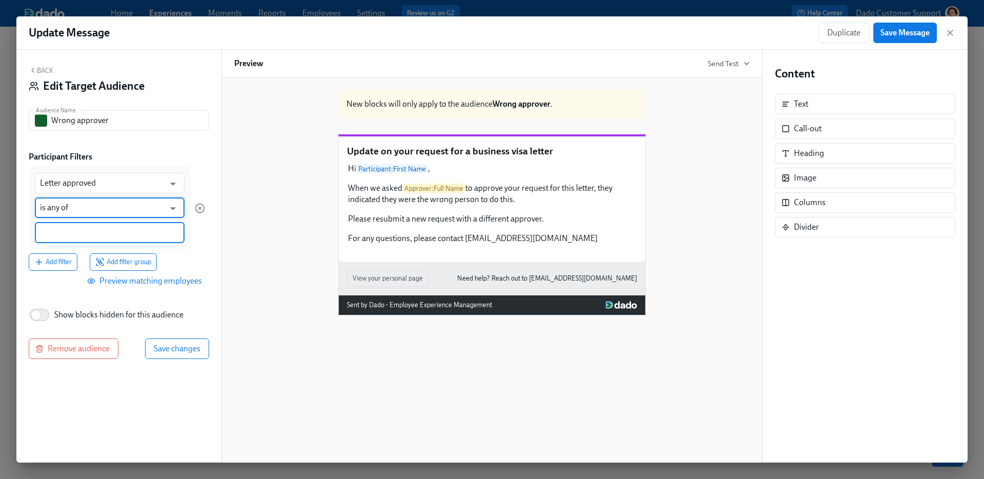
click at [53, 232] on input at bounding box center [109, 232] width 139 height 11
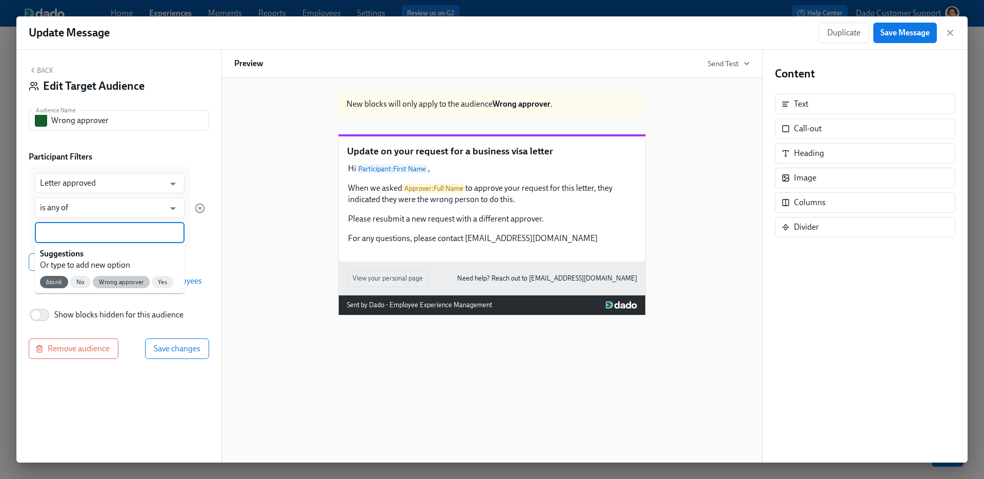
click at [119, 288] on div "Wrong approver" at bounding box center [121, 282] width 57 height 12
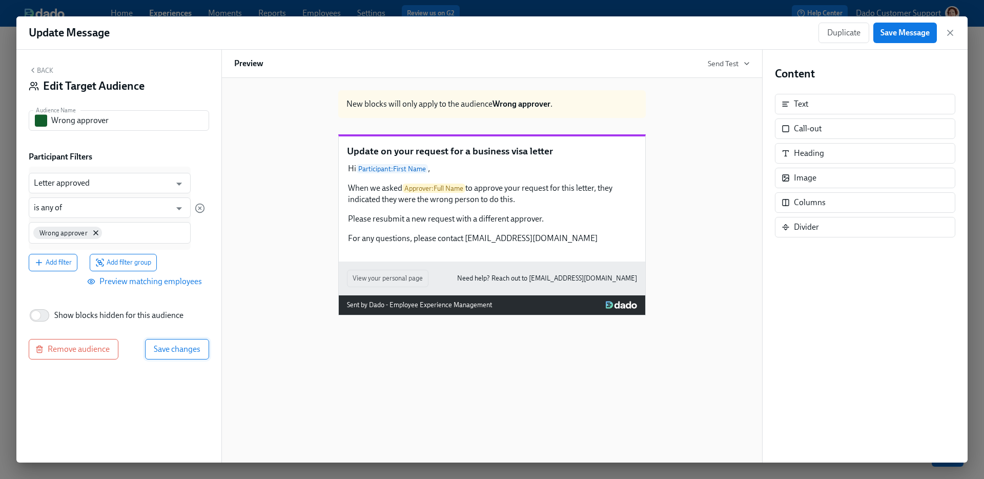
click at [181, 353] on span "Save changes" at bounding box center [177, 349] width 47 height 10
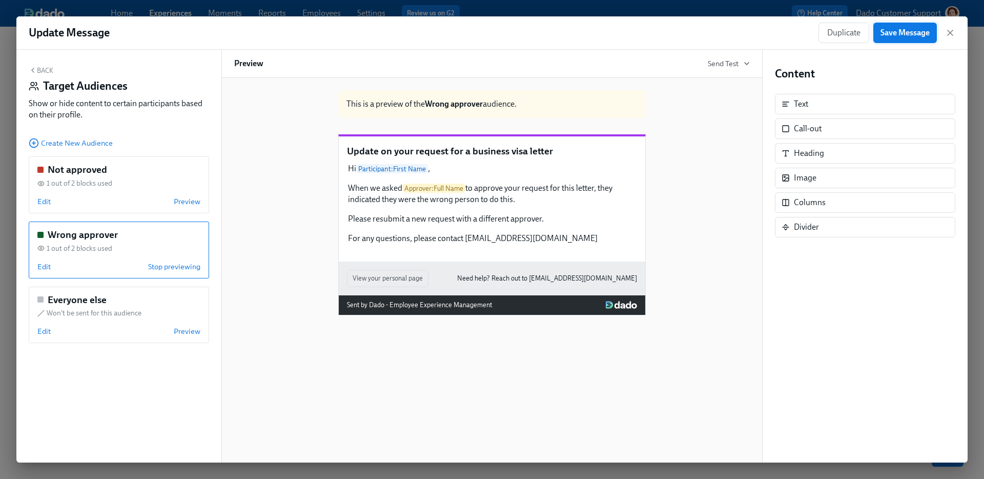
click at [892, 36] on span "Save Message" at bounding box center [904, 33] width 49 height 10
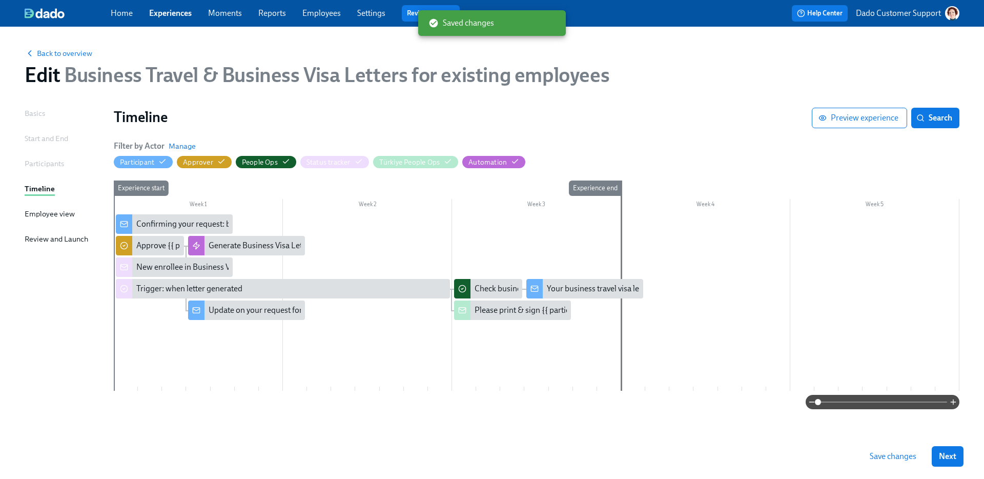
click at [901, 451] on span "Save changes" at bounding box center [893, 456] width 47 height 10
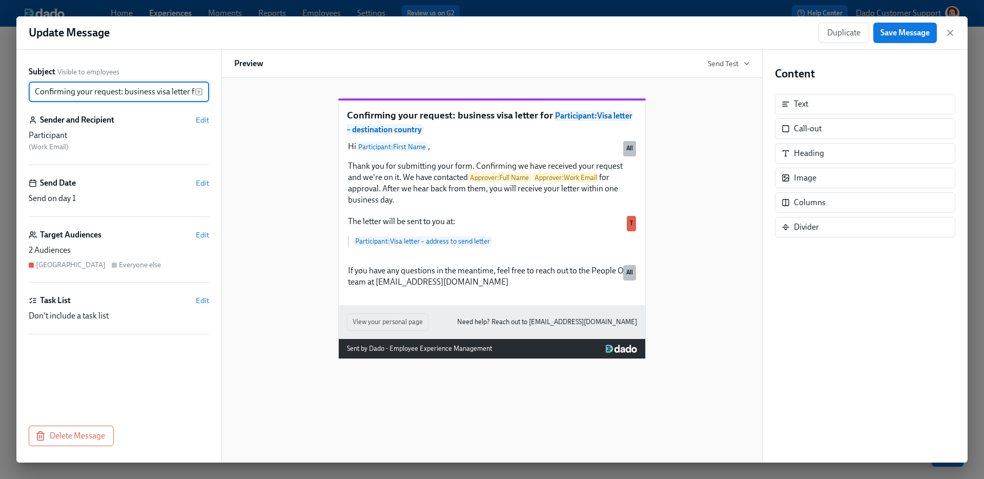
scroll to position [0, 167]
click at [197, 231] on span "Edit" at bounding box center [202, 235] width 13 height 10
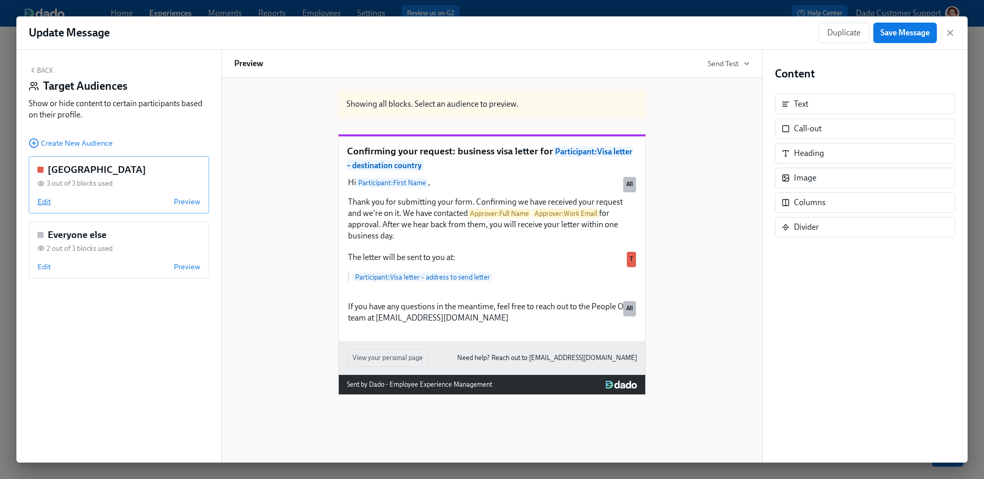
click at [38, 204] on span "Edit" at bounding box center [43, 201] width 13 height 10
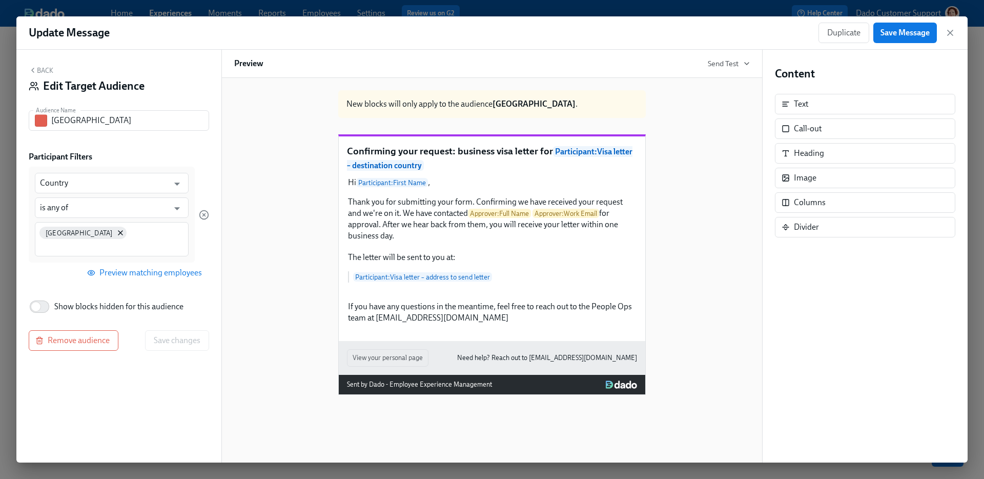
click at [136, 239] on div "[GEOGRAPHIC_DATA]" at bounding box center [112, 239] width 154 height 34
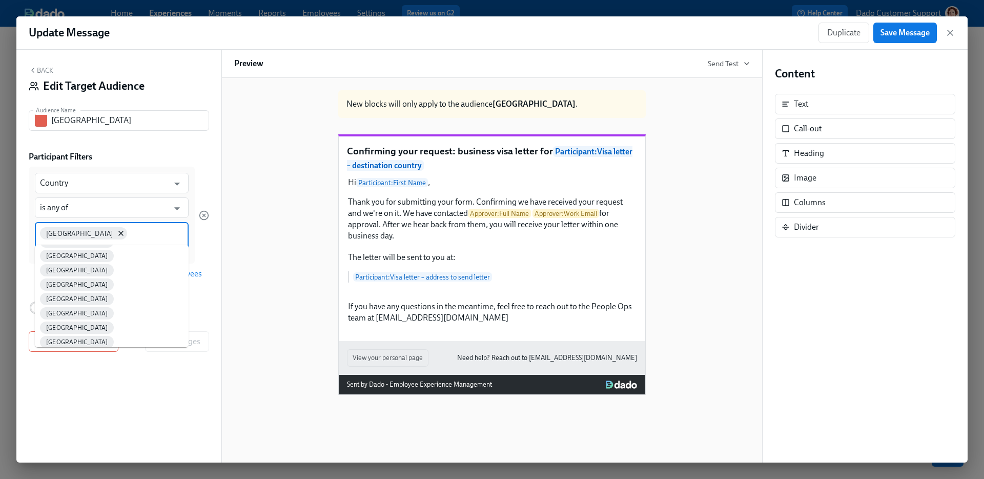
scroll to position [85, 0]
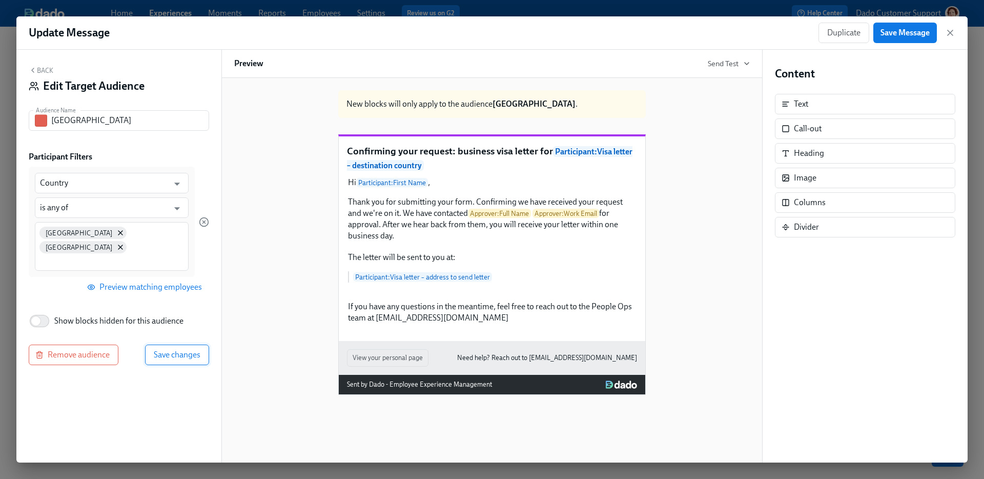
click at [172, 344] on button "Save changes" at bounding box center [177, 354] width 64 height 20
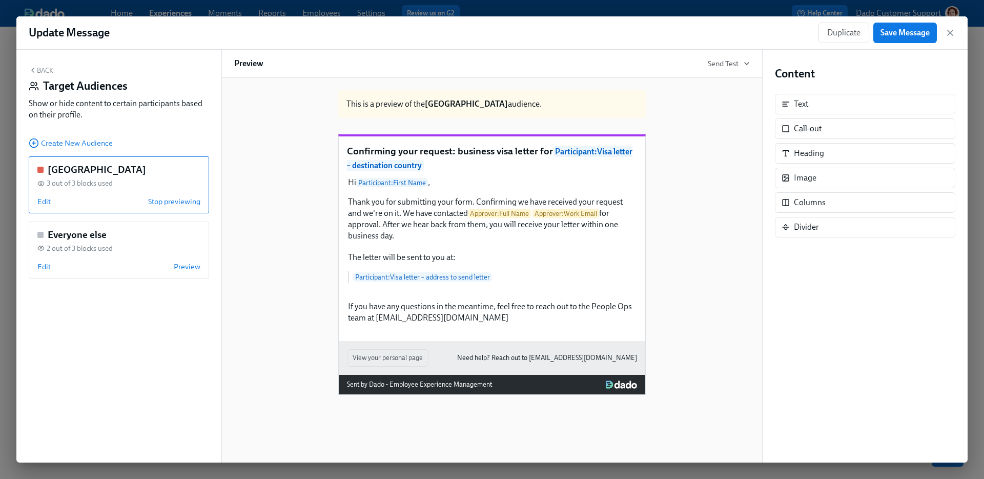
click at [925, 20] on div "Update Message Duplicate Save Message" at bounding box center [491, 32] width 951 height 33
click at [919, 26] on button "Save Message" at bounding box center [905, 33] width 64 height 20
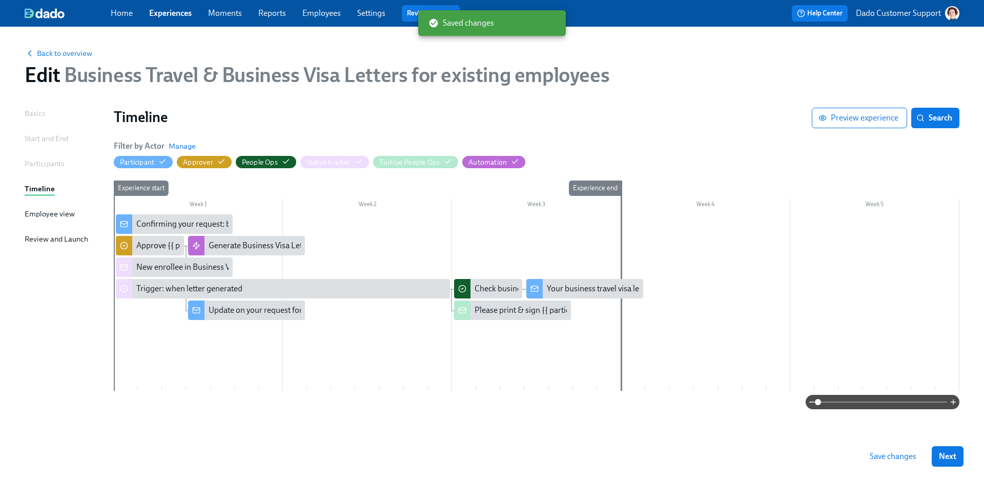
click at [884, 444] on div "Save changes Next" at bounding box center [492, 456] width 984 height 45
click at [895, 455] on span "Save changes" at bounding box center [893, 456] width 47 height 10
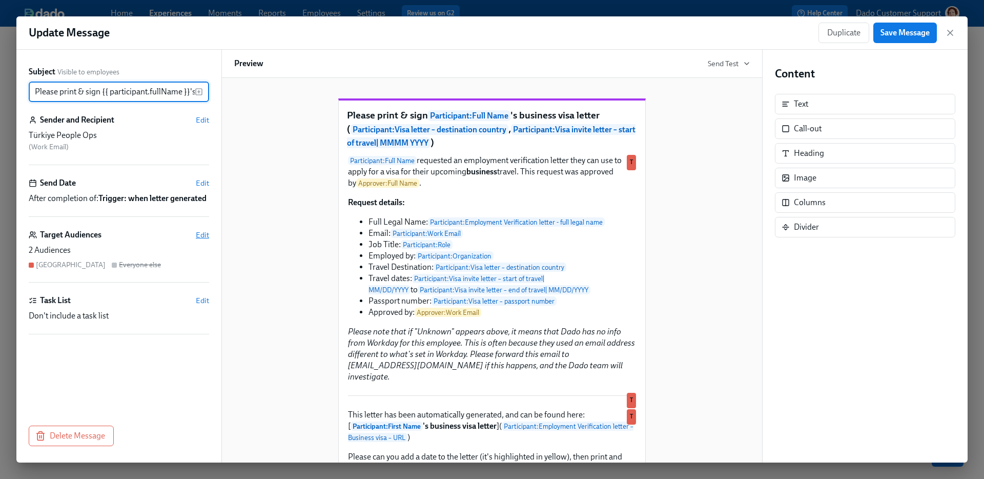
click at [203, 240] on span "Edit" at bounding box center [202, 235] width 13 height 10
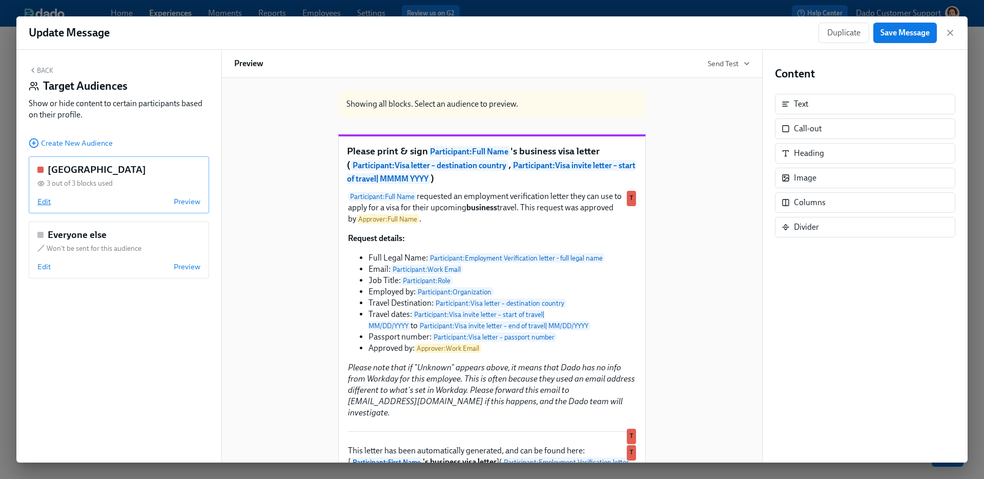
click at [37, 201] on span "Edit" at bounding box center [43, 201] width 13 height 10
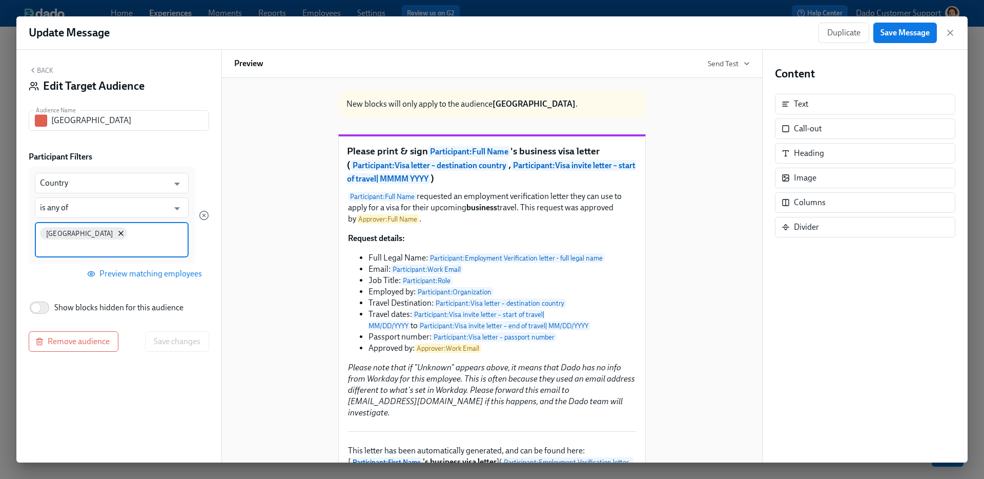
click at [103, 241] on input at bounding box center [111, 246] width 143 height 11
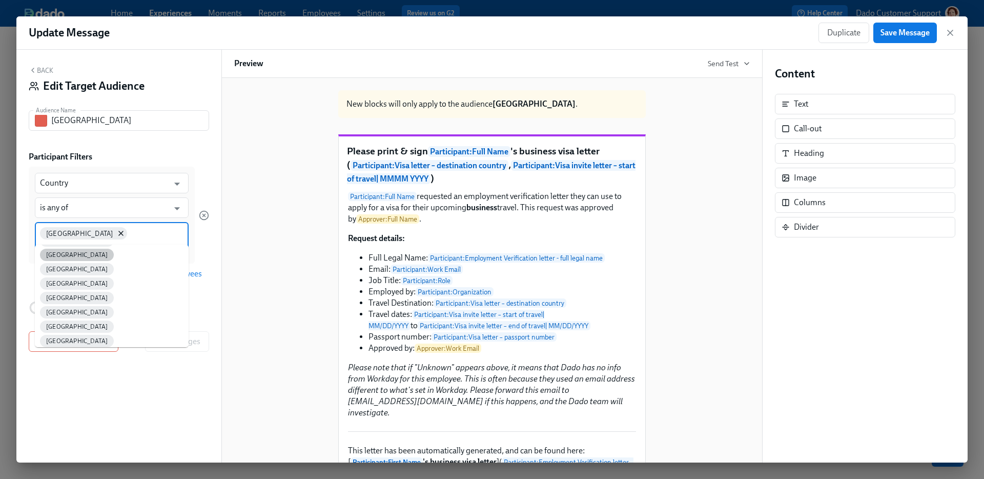
scroll to position [106, 0]
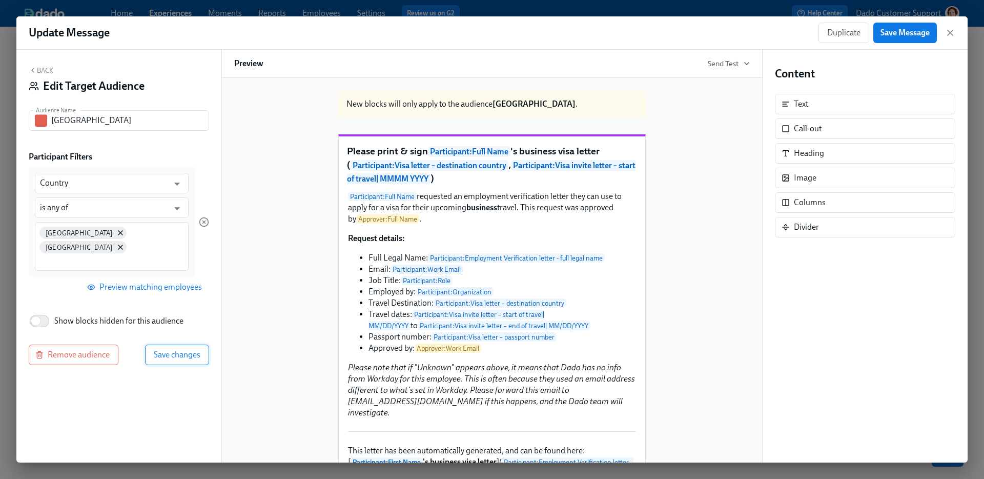
click at [165, 349] on button "Save changes" at bounding box center [177, 354] width 64 height 20
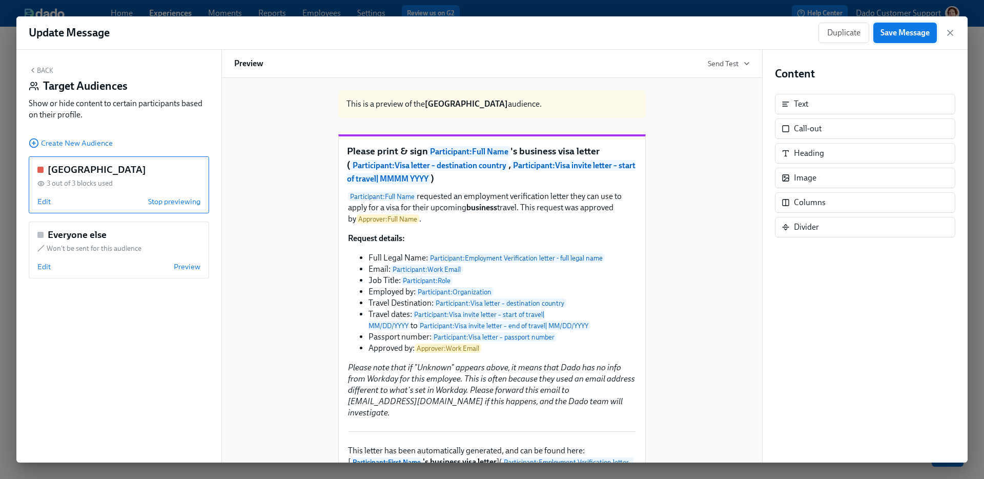
click at [891, 30] on span "Save Message" at bounding box center [904, 33] width 49 height 10
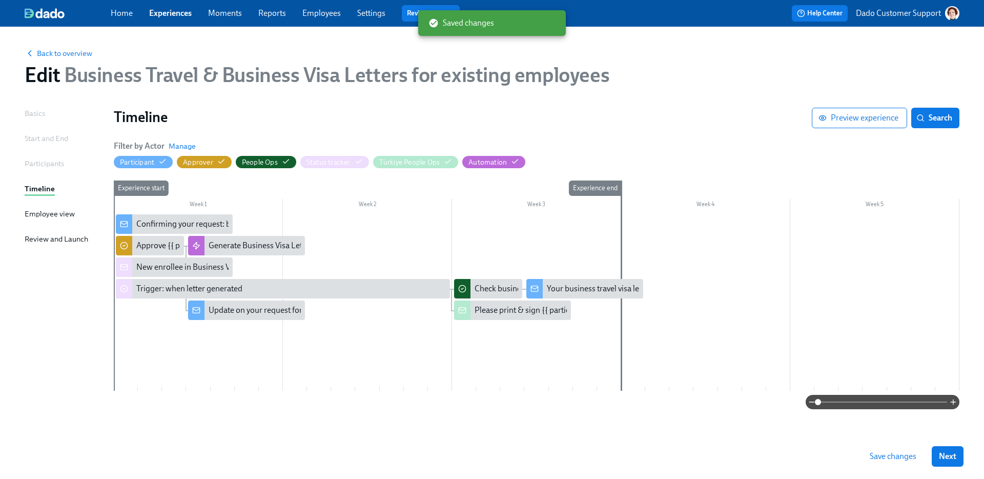
click at [881, 457] on span "Save changes" at bounding box center [893, 456] width 47 height 10
click at [443, 204] on div "Week 2" at bounding box center [367, 205] width 169 height 13
click at [384, 233] on div at bounding box center [537, 302] width 846 height 176
